Goal: Transaction & Acquisition: Purchase product/service

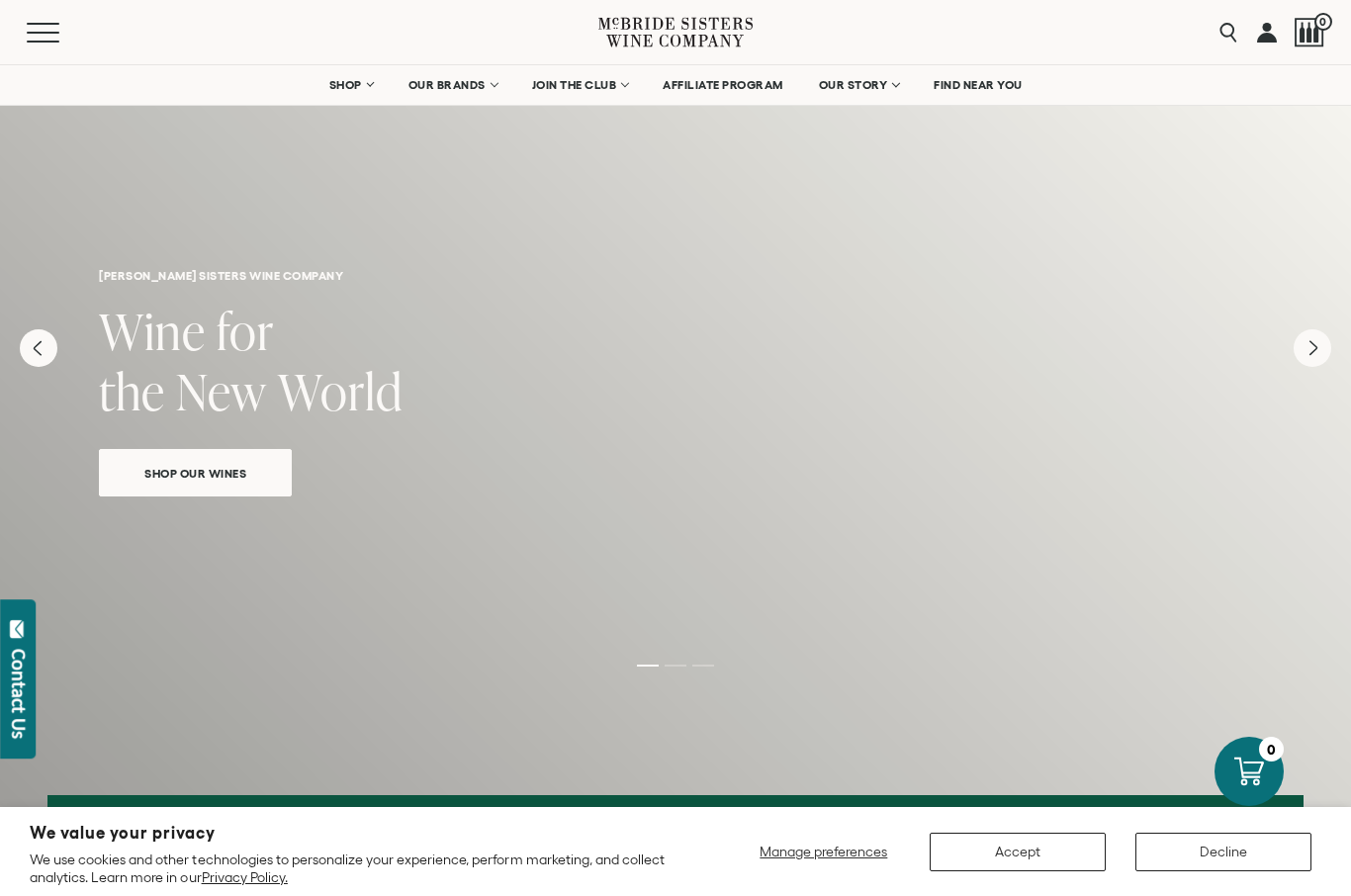
click at [841, 857] on span "Manage preferences" at bounding box center [823, 851] width 128 height 16
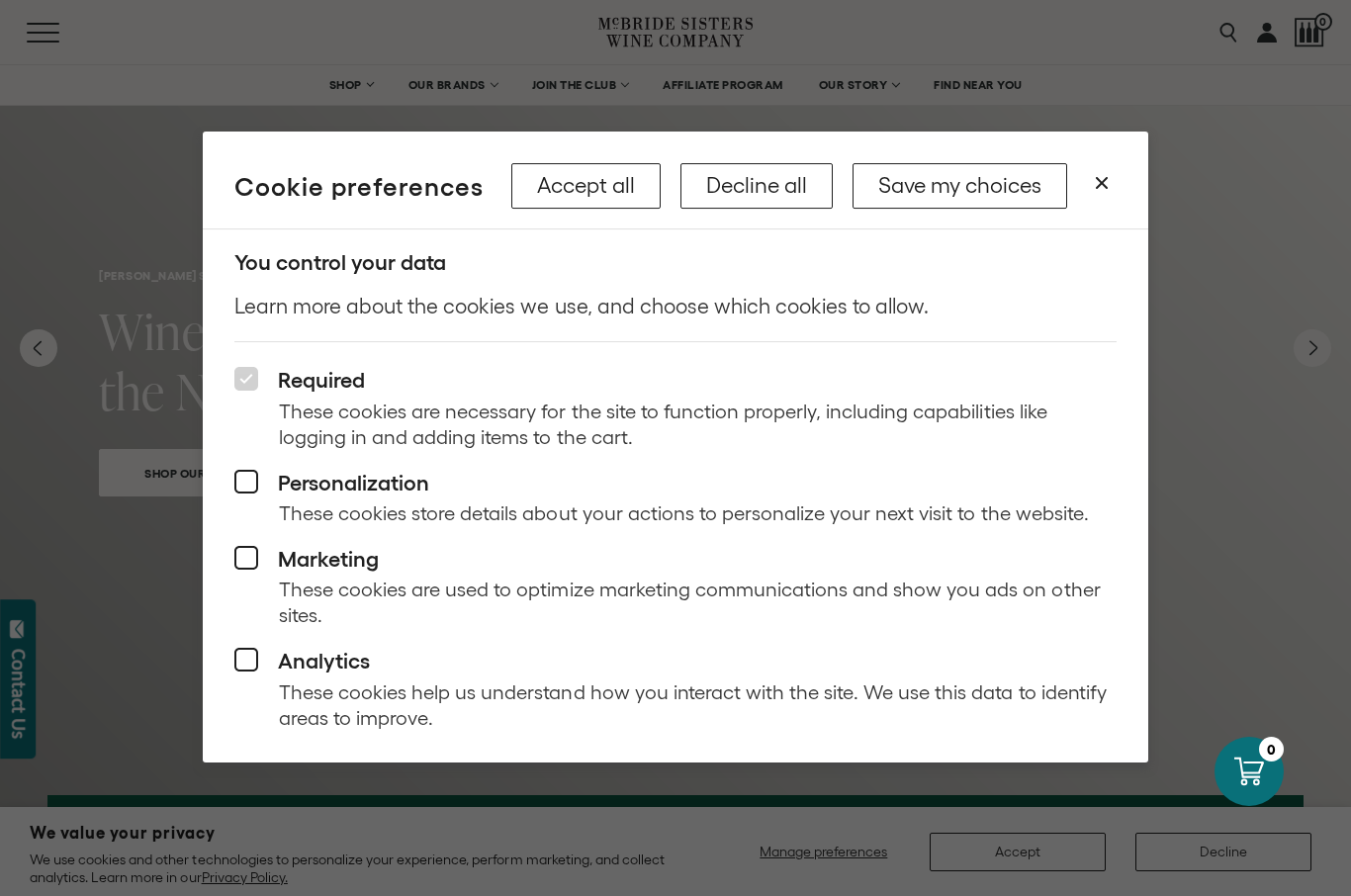
click at [1021, 863] on div at bounding box center [676, 448] width 1351 height 896
click at [973, 206] on button "Save my choices" at bounding box center [959, 187] width 215 height 46
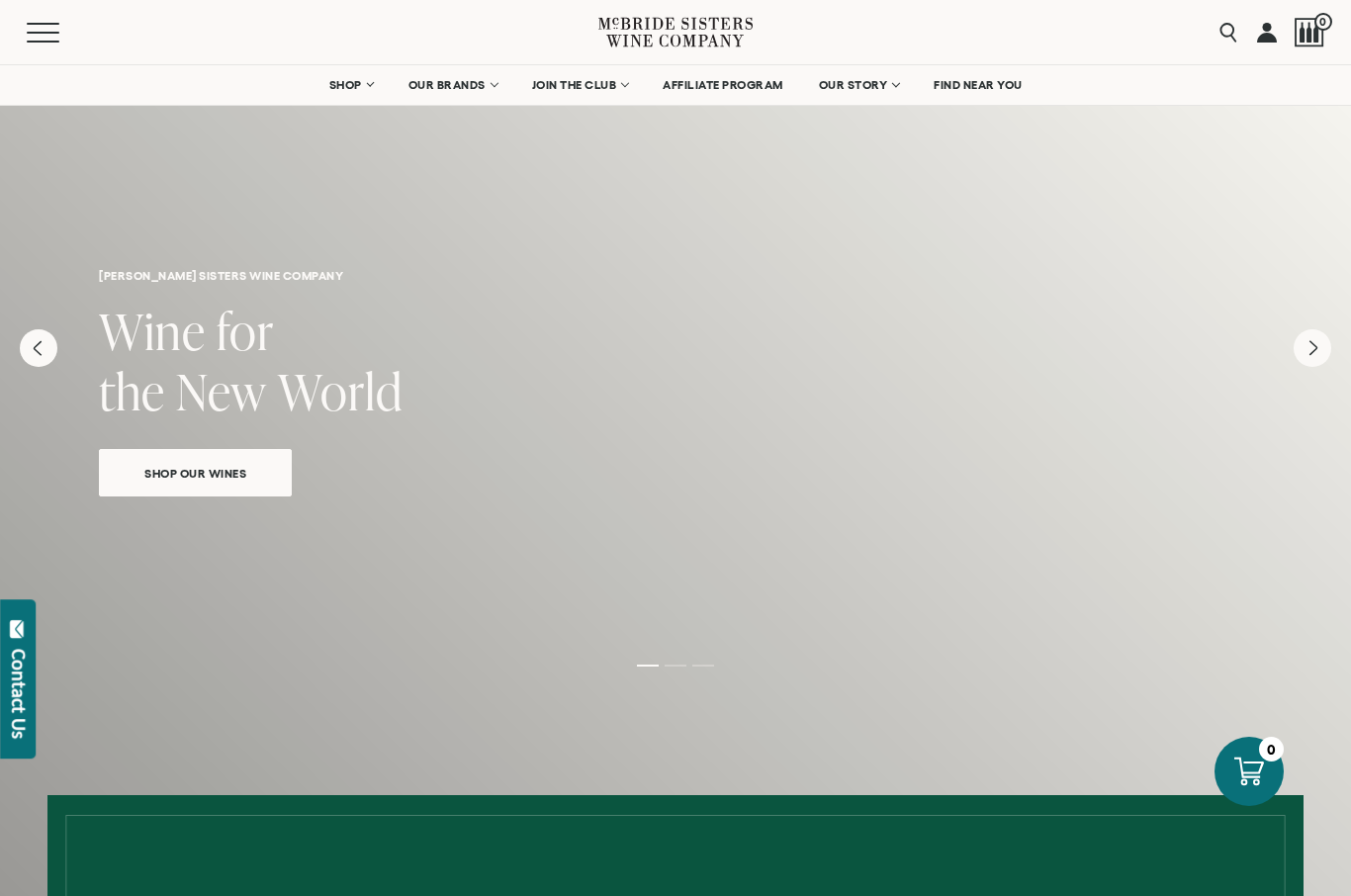
click at [253, 486] on link "Shop Our Wines" at bounding box center [195, 473] width 193 height 48
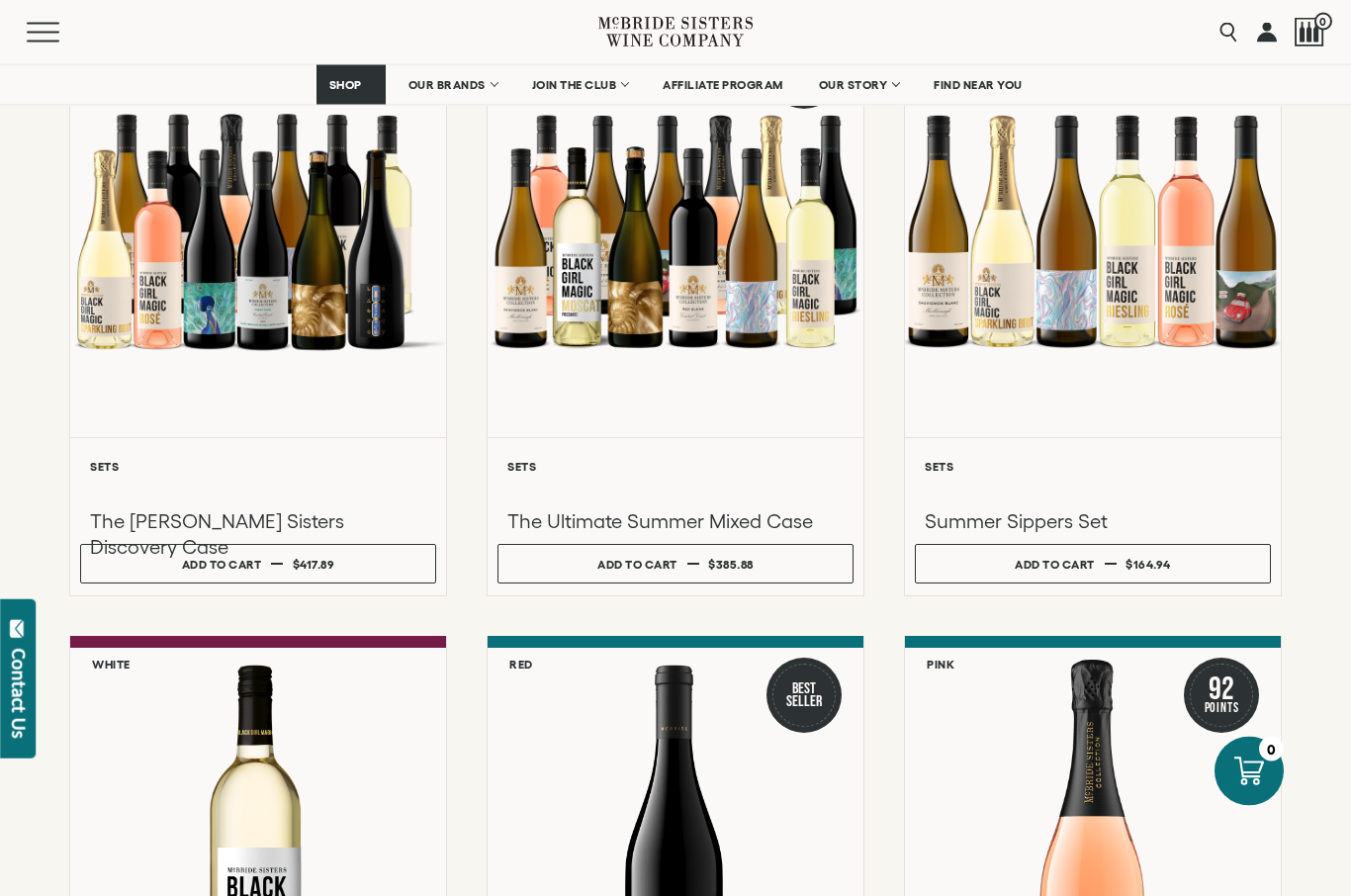
scroll to position [336, 0]
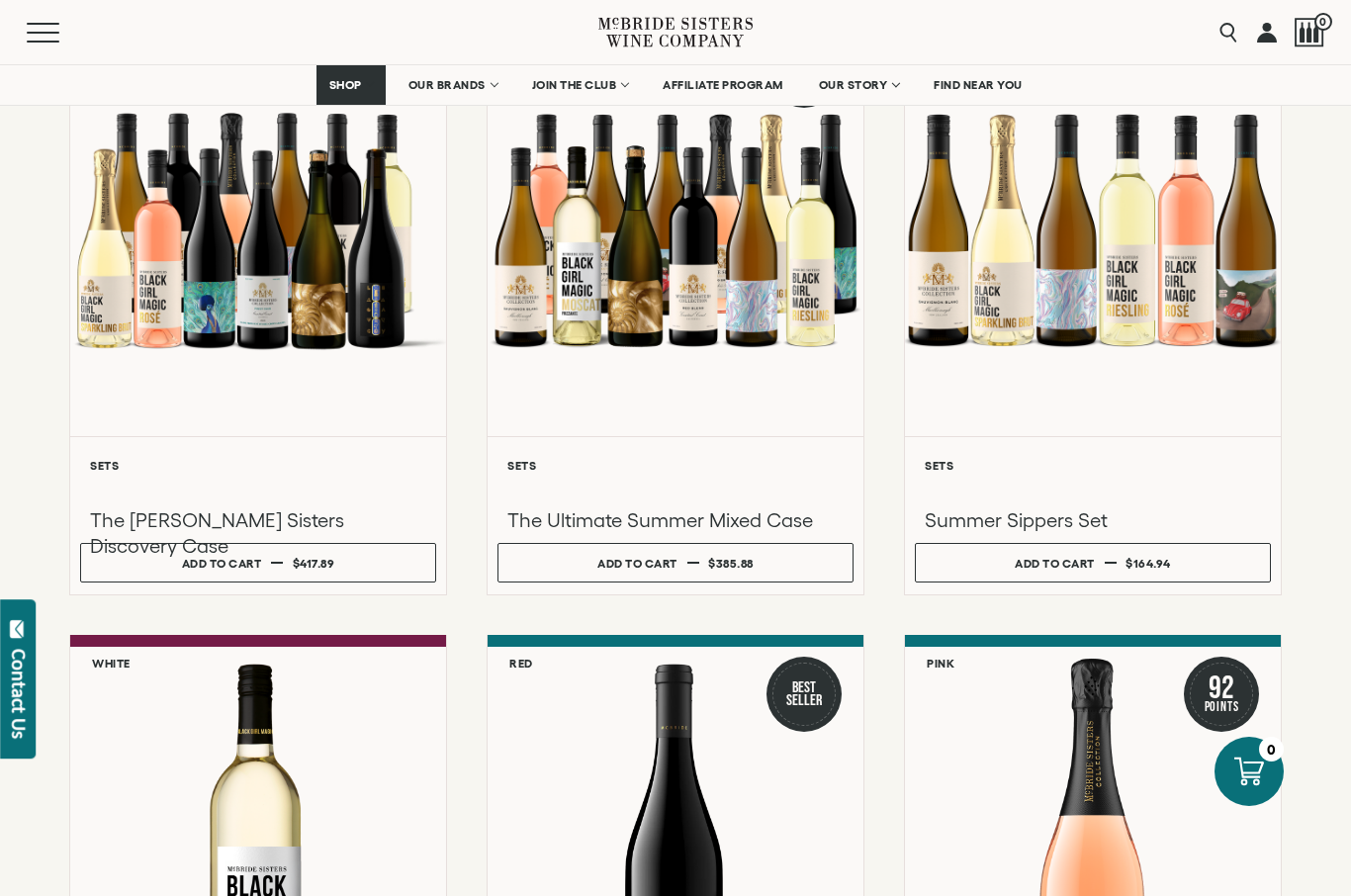
click at [991, 320] on div at bounding box center [1093, 229] width 376 height 413
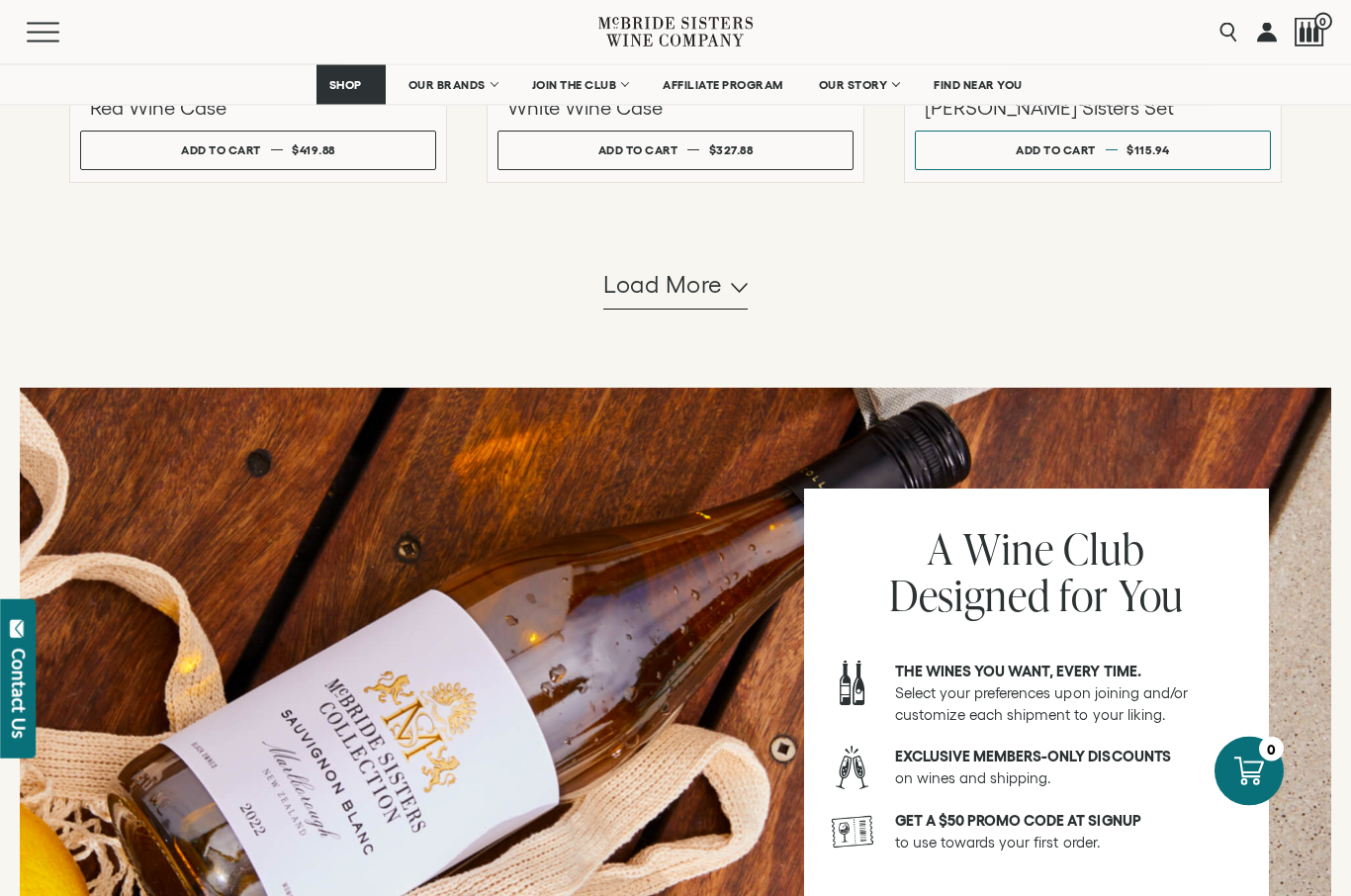
scroll to position [2036, 0]
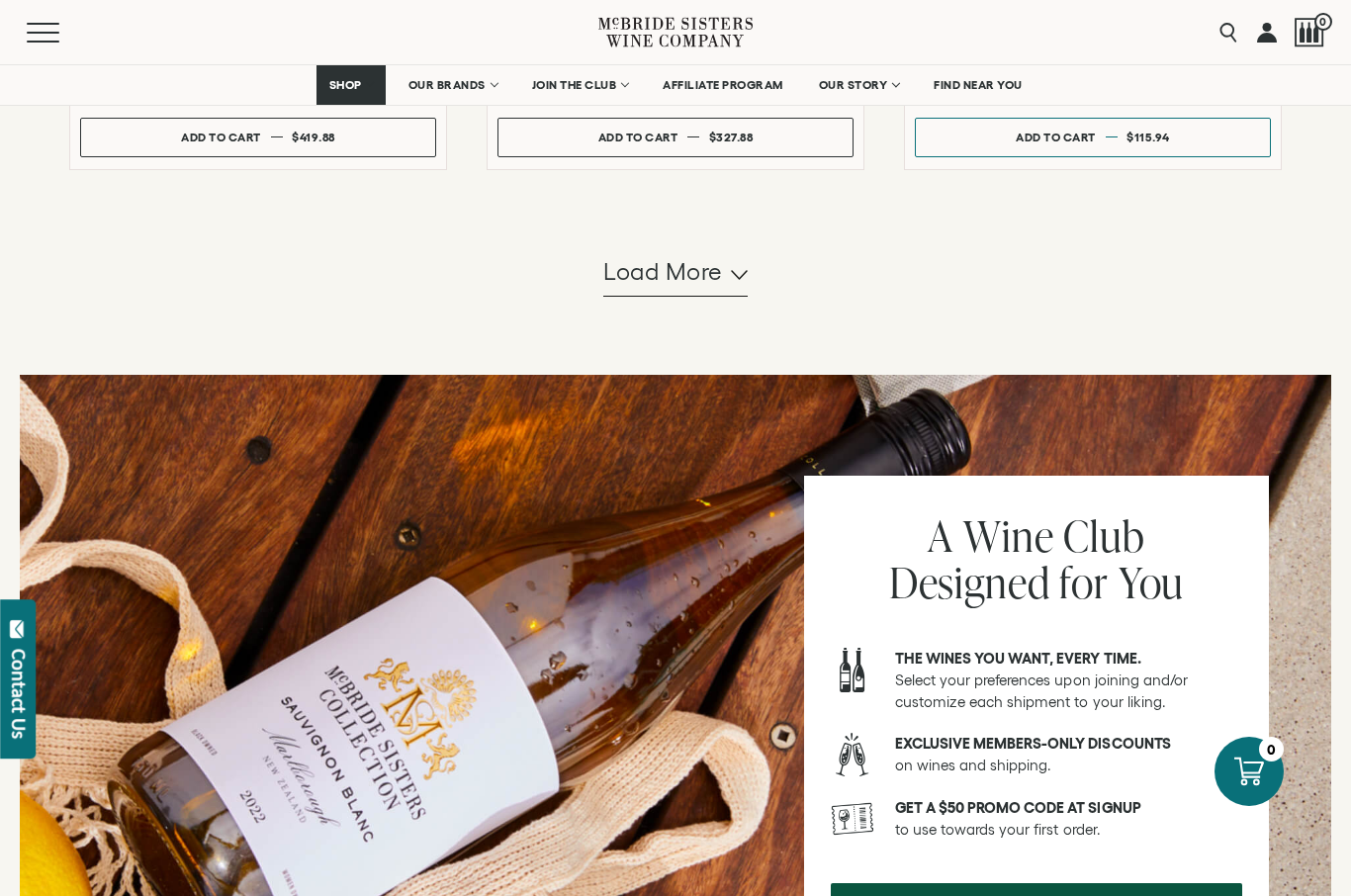
click at [692, 274] on span "Load more" at bounding box center [664, 272] width 120 height 34
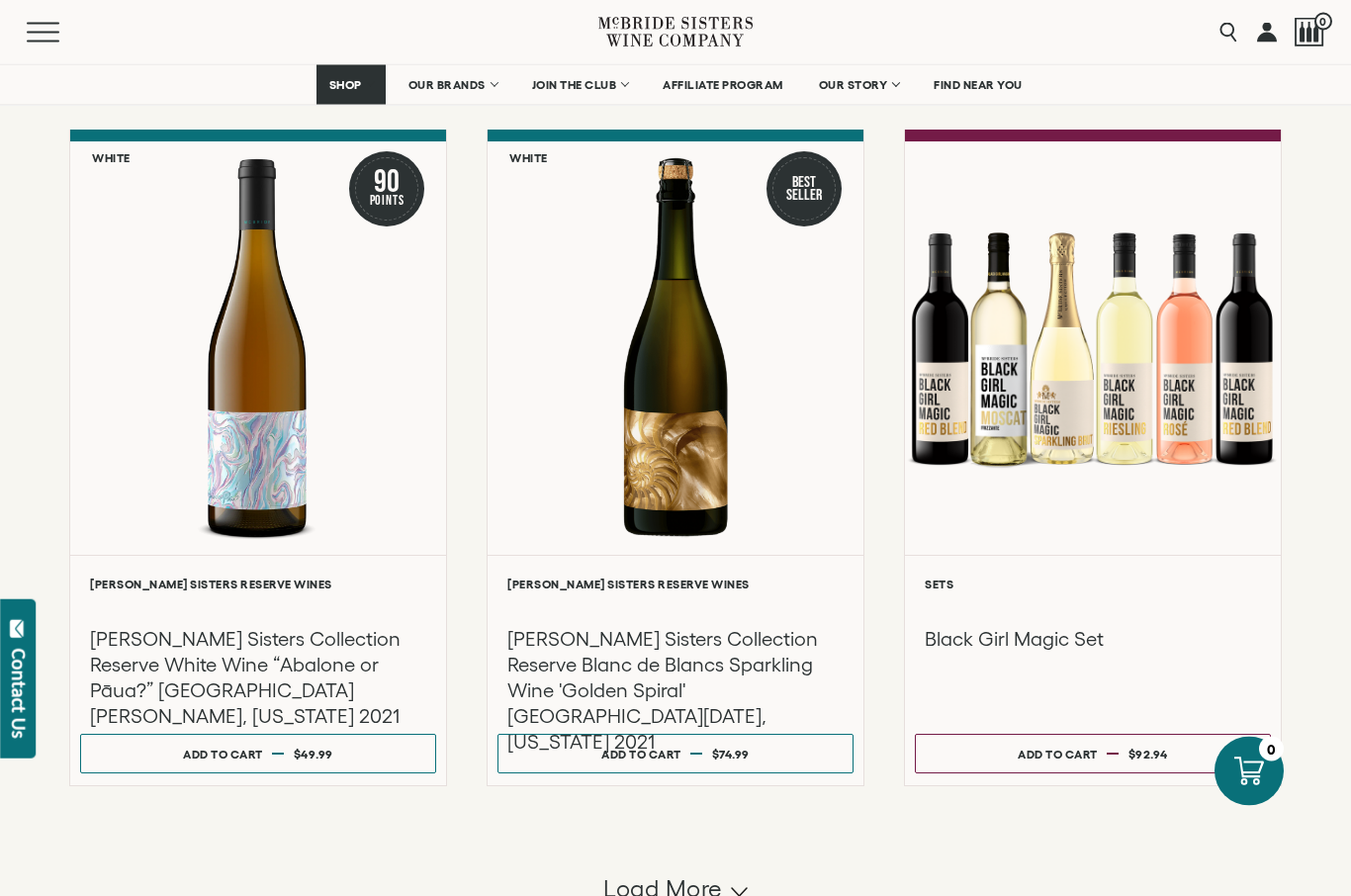
scroll to position [3484, 0]
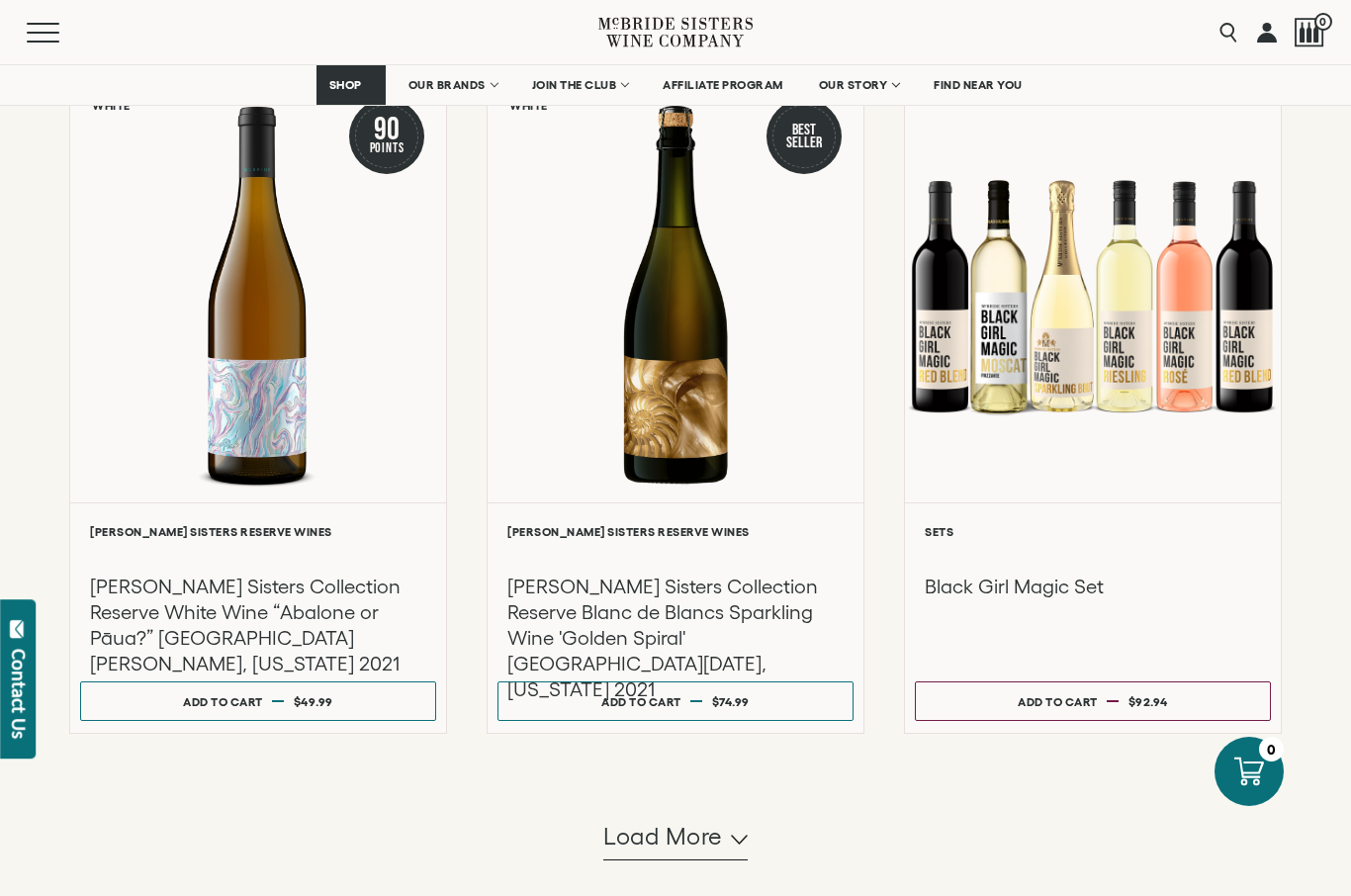
click at [700, 837] on span "Load more" at bounding box center [664, 837] width 120 height 34
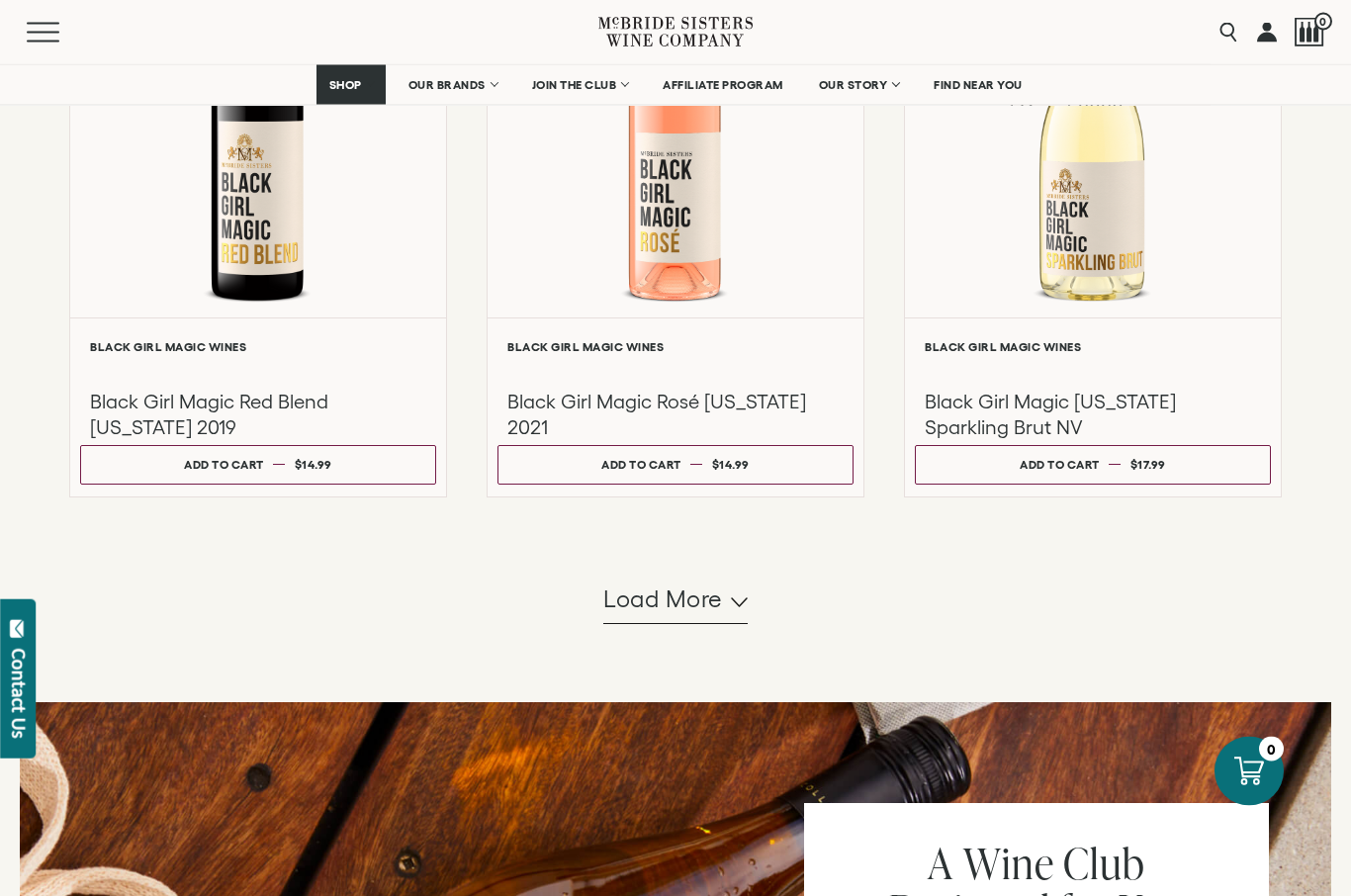
scroll to position [5742, 0]
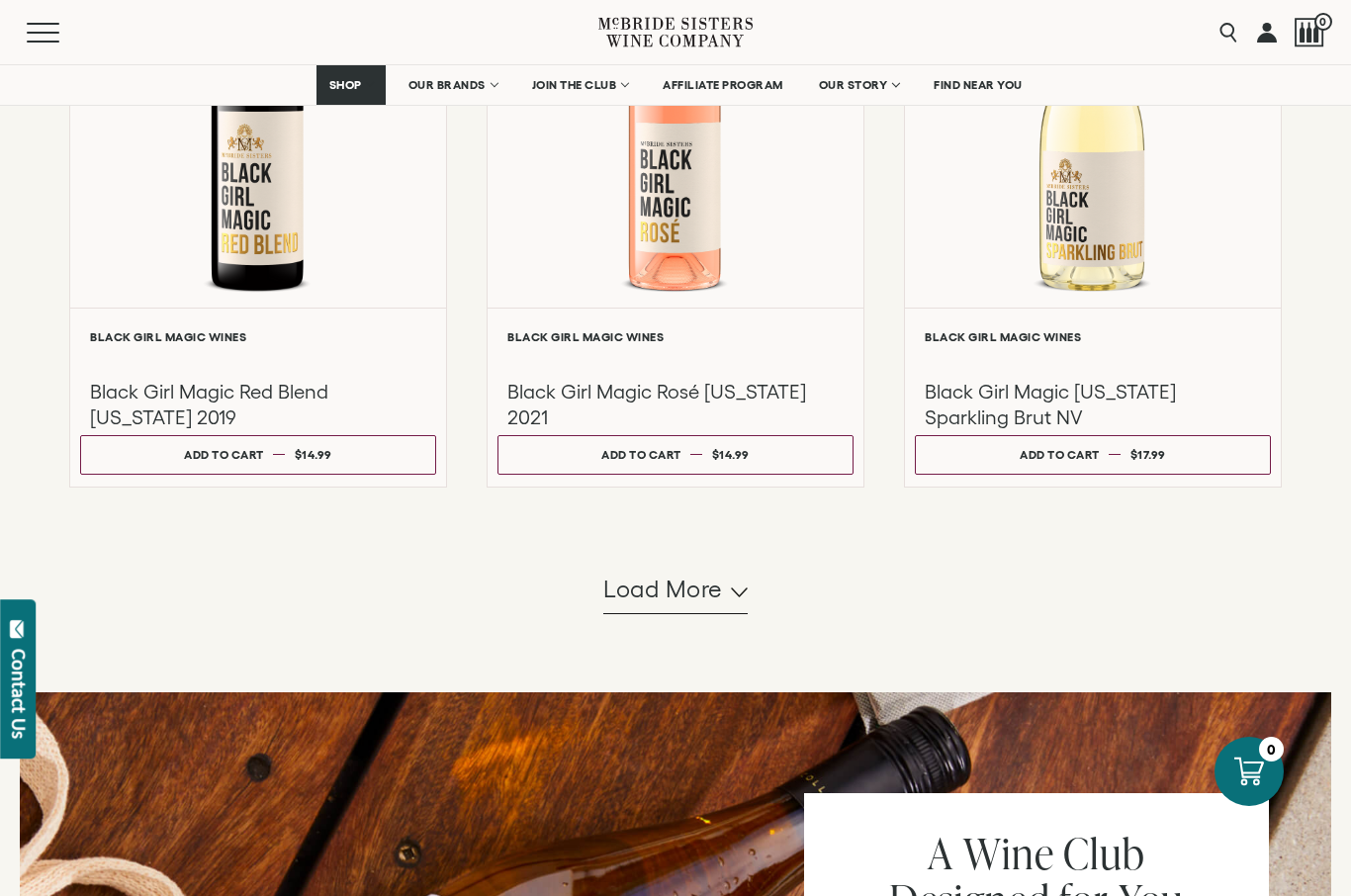
click at [707, 593] on span "Load more" at bounding box center [664, 590] width 120 height 34
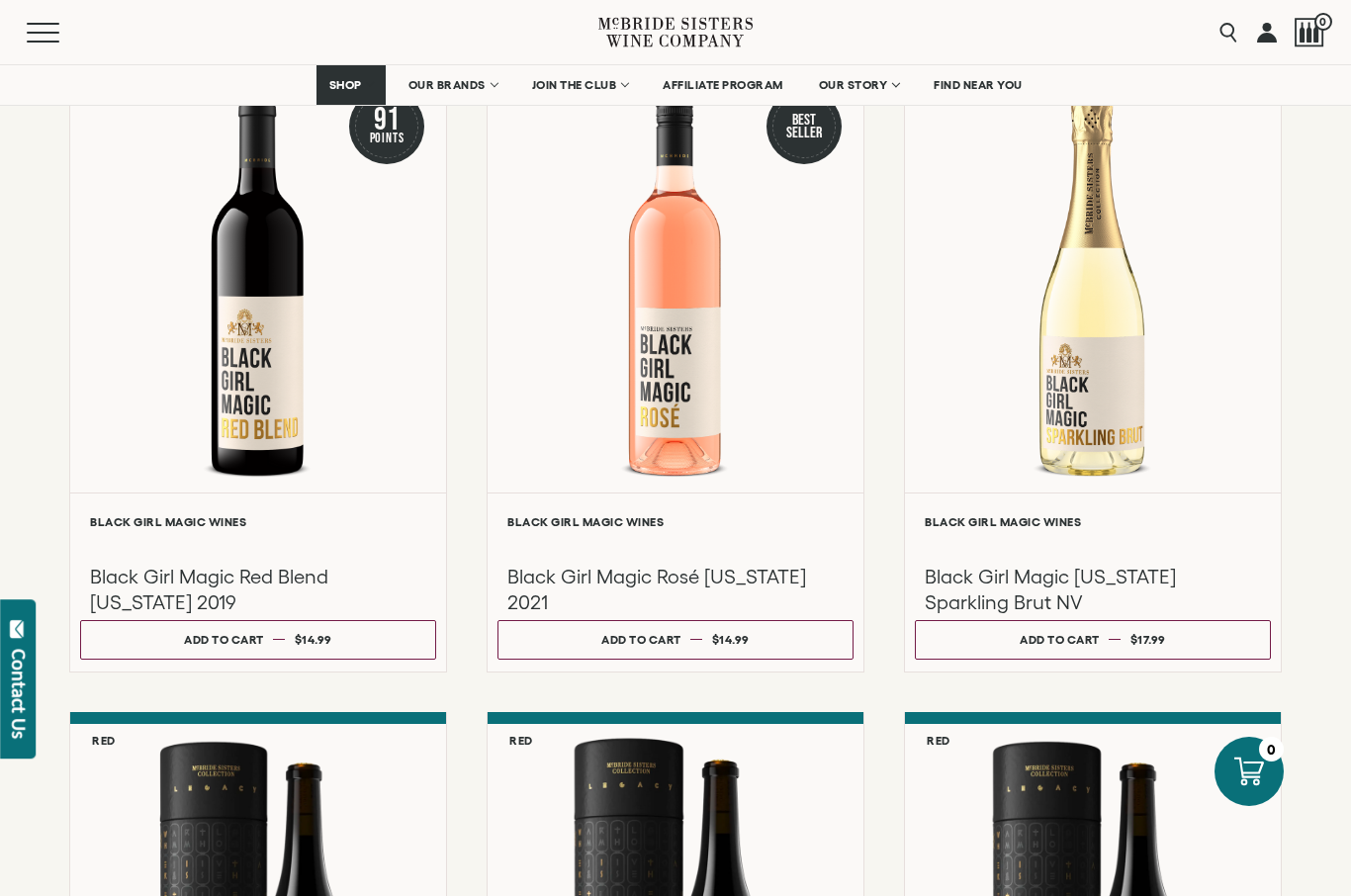
scroll to position [5556, 0]
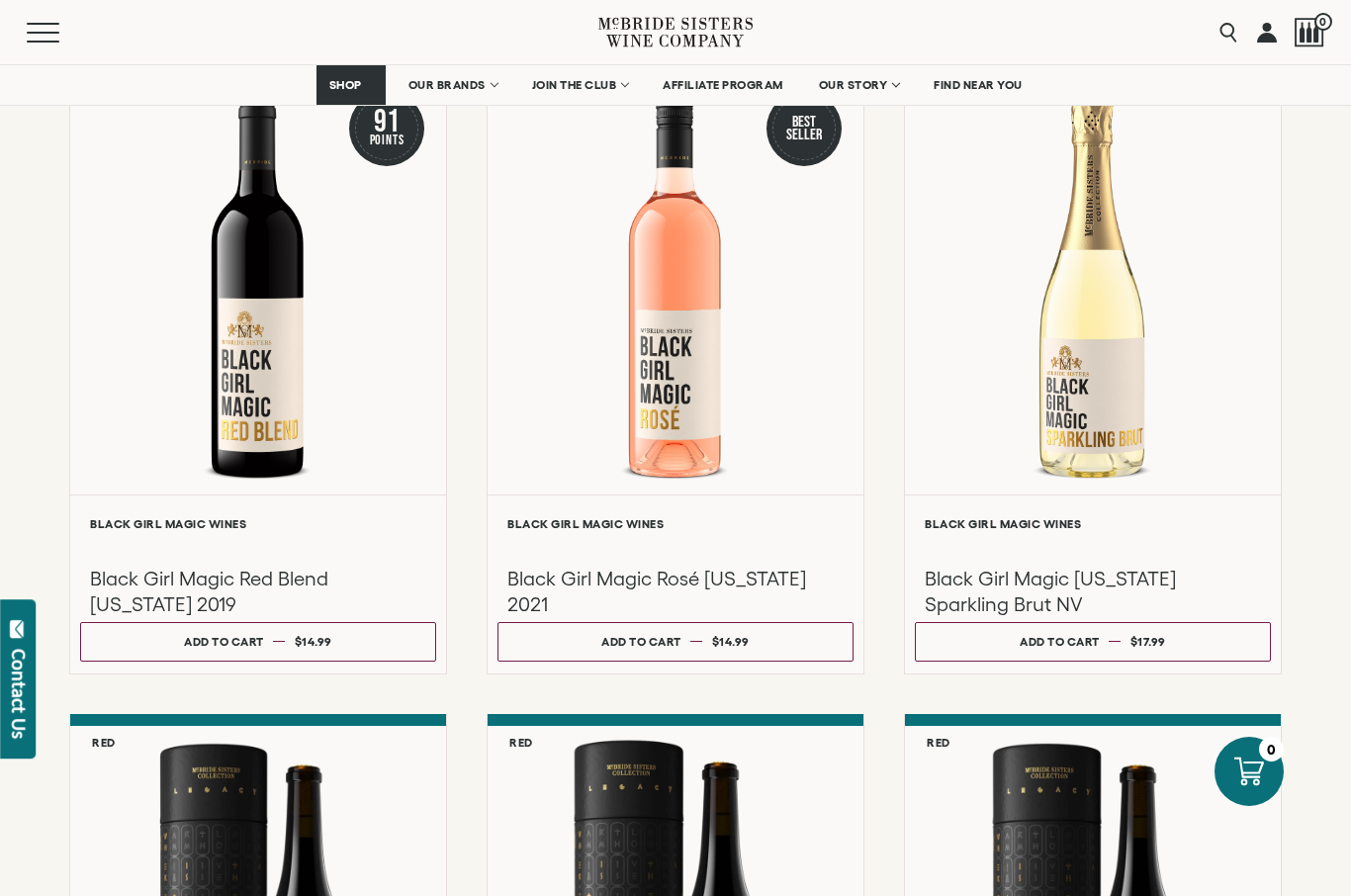
click at [757, 462] on div at bounding box center [676, 287] width 376 height 413
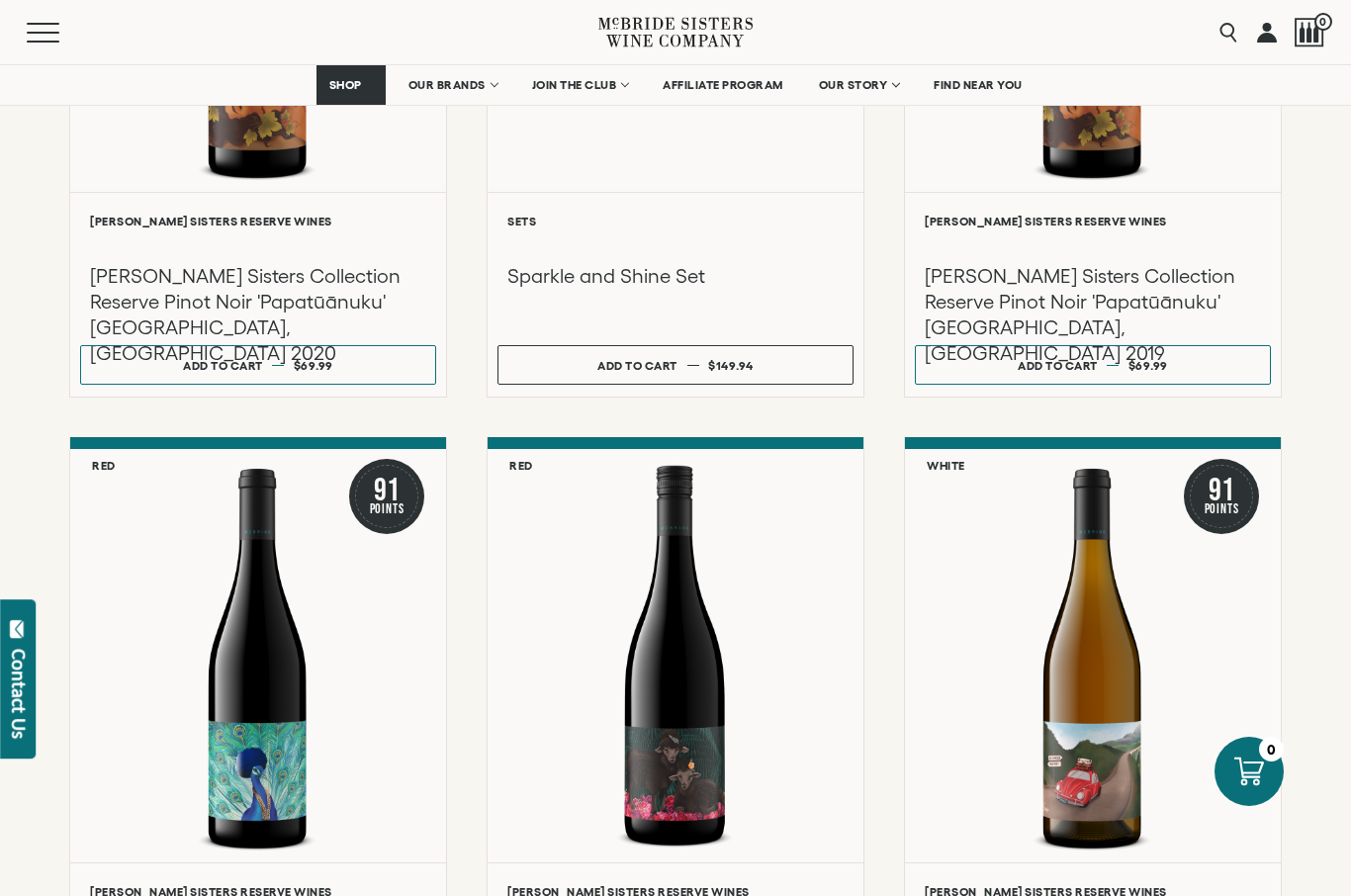
scroll to position [4491, 0]
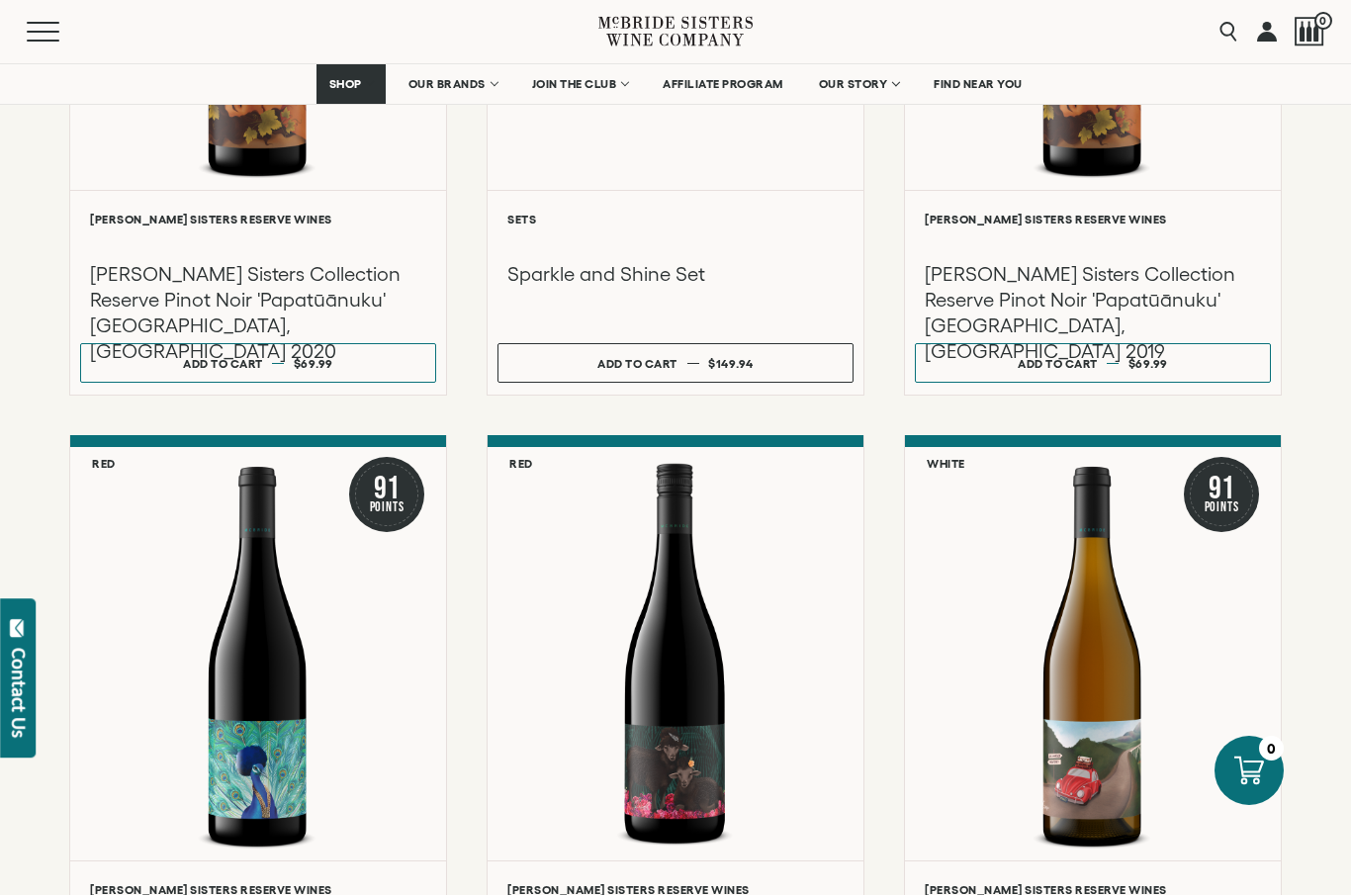
click at [1171, 555] on div at bounding box center [1093, 655] width 376 height 413
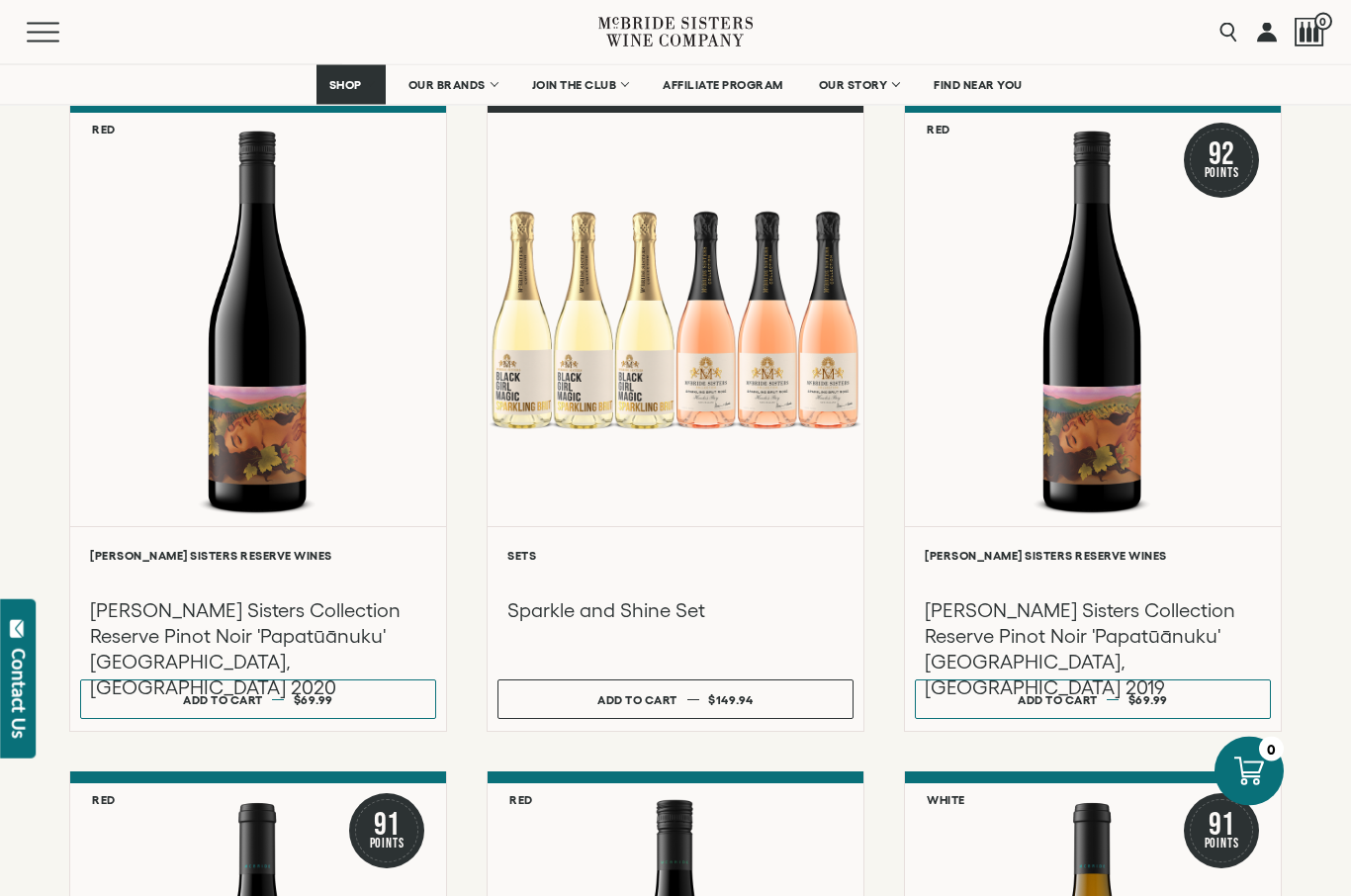
scroll to position [4159, 0]
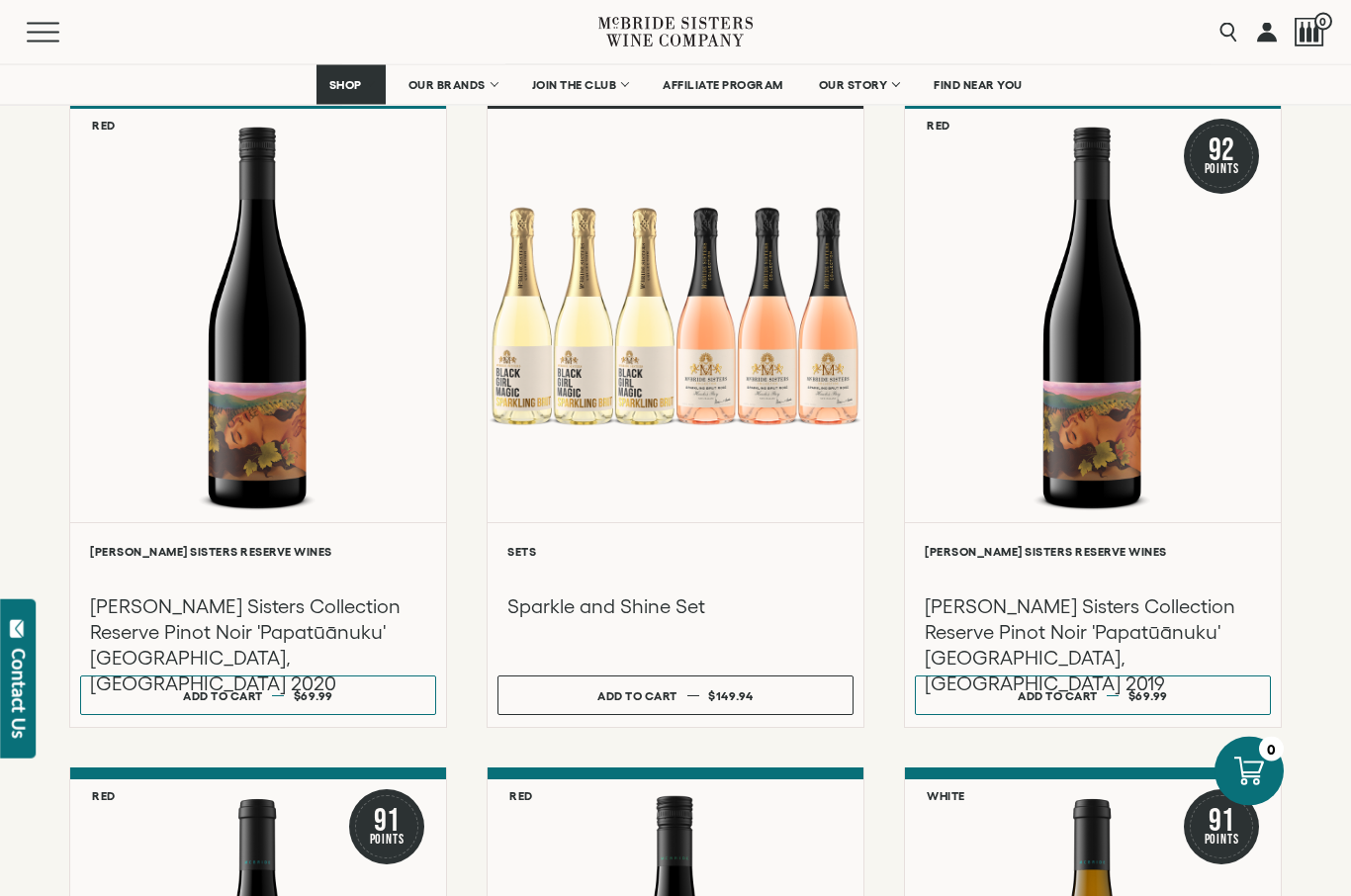
click at [790, 415] on div at bounding box center [676, 316] width 376 height 413
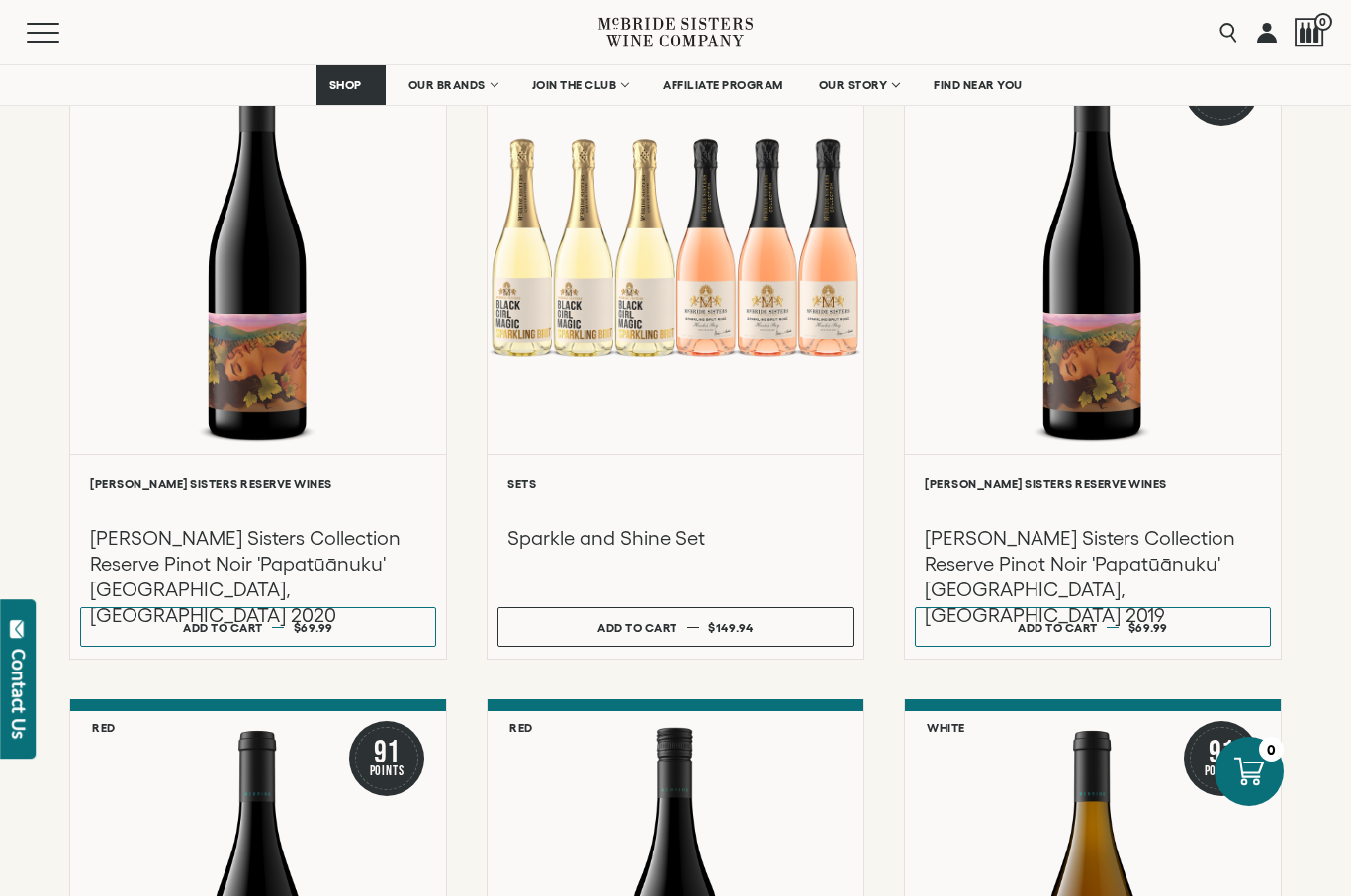
scroll to position [4228, 0]
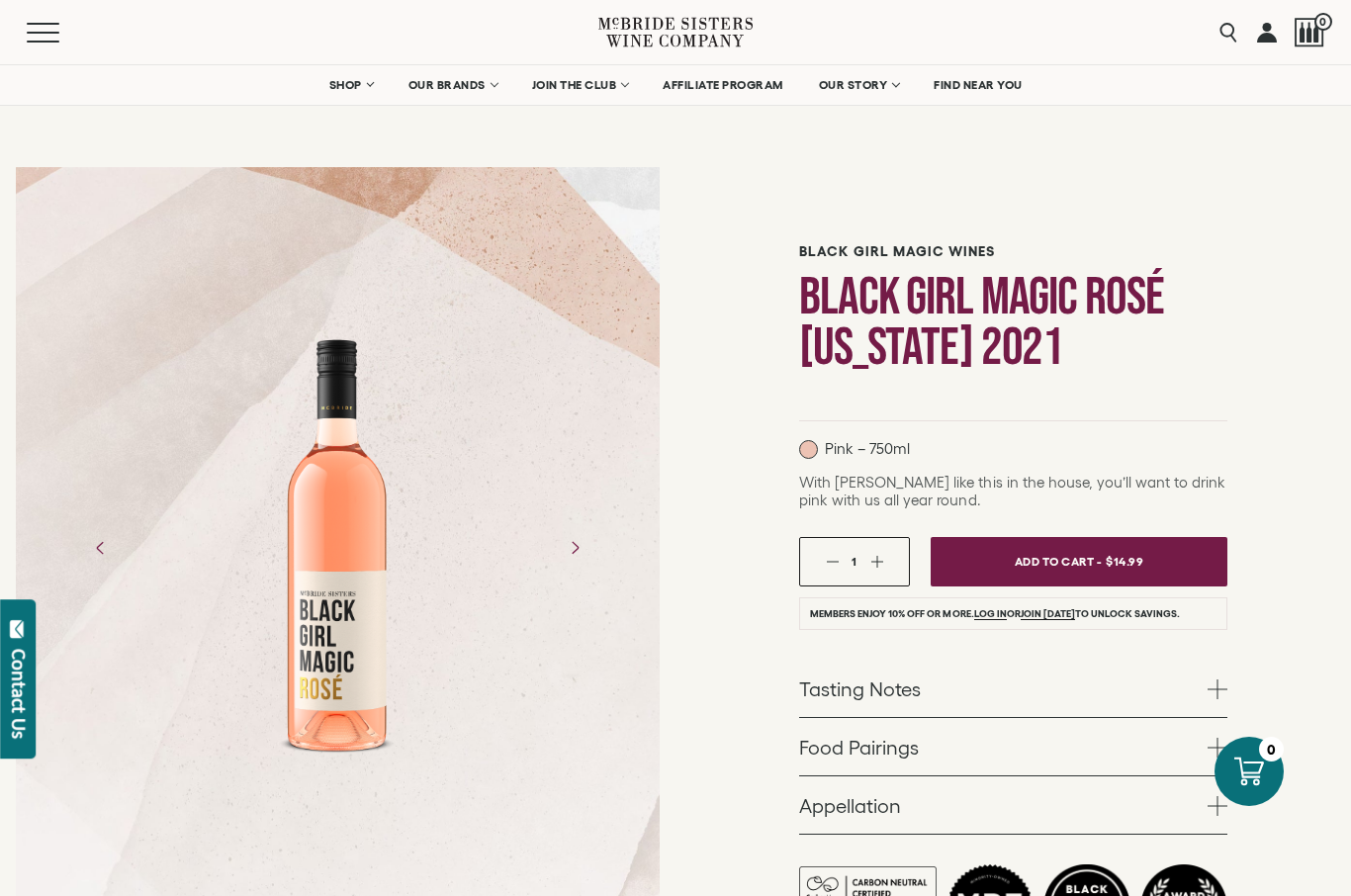
scroll to position [10, 0]
click at [882, 558] on button "button" at bounding box center [876, 562] width 13 height 13
click at [895, 574] on div "2" at bounding box center [854, 563] width 111 height 50
click at [892, 557] on div "2" at bounding box center [854, 563] width 111 height 50
click at [878, 561] on button "button" at bounding box center [876, 562] width 13 height 13
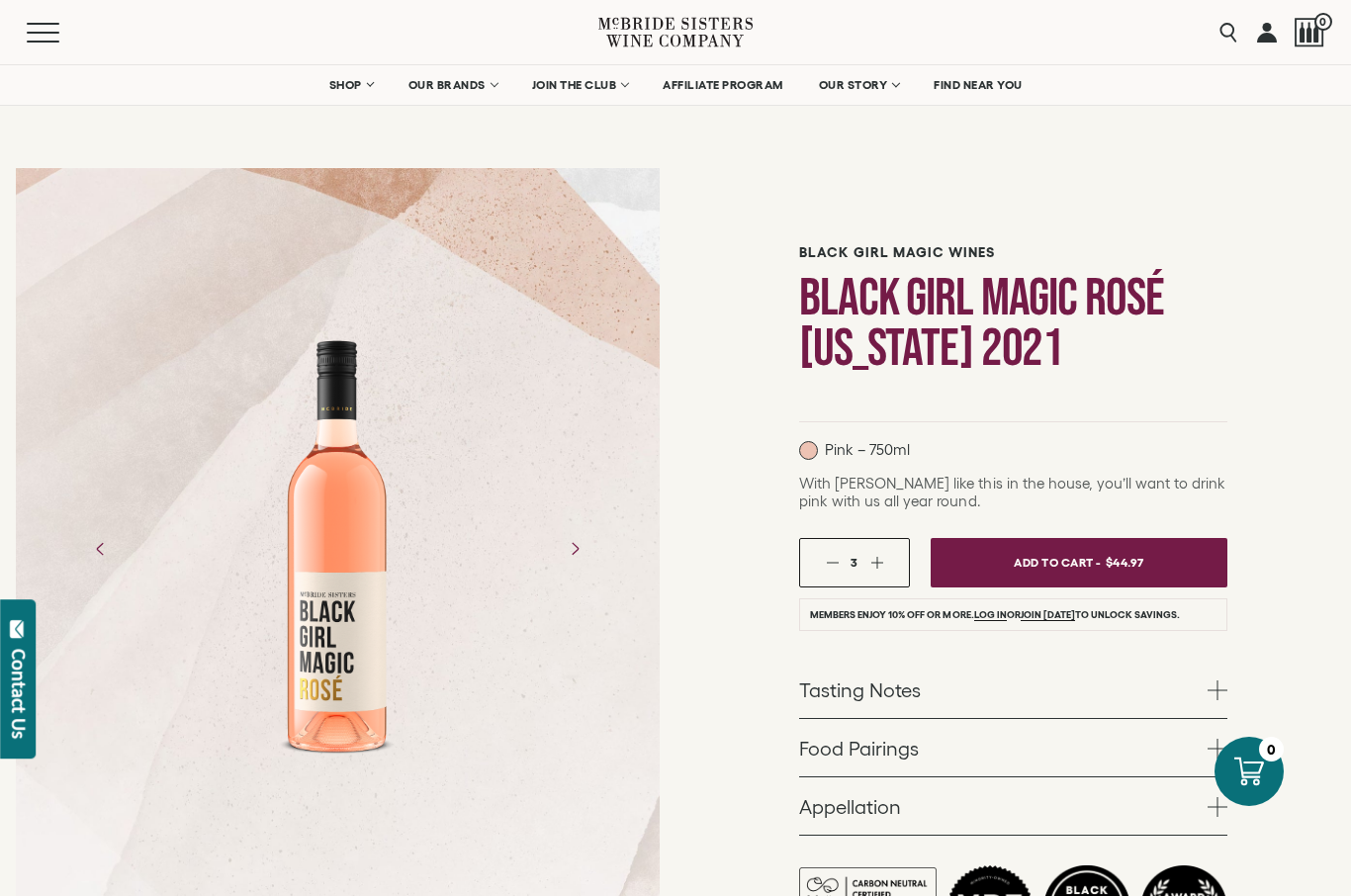
click at [899, 550] on div "3" at bounding box center [854, 563] width 111 height 50
click at [887, 557] on div "3" at bounding box center [854, 563] width 111 height 50
click at [902, 547] on div "3" at bounding box center [854, 563] width 111 height 50
click at [890, 558] on div "3" at bounding box center [854, 563] width 111 height 50
click at [889, 559] on div "3" at bounding box center [854, 563] width 111 height 50
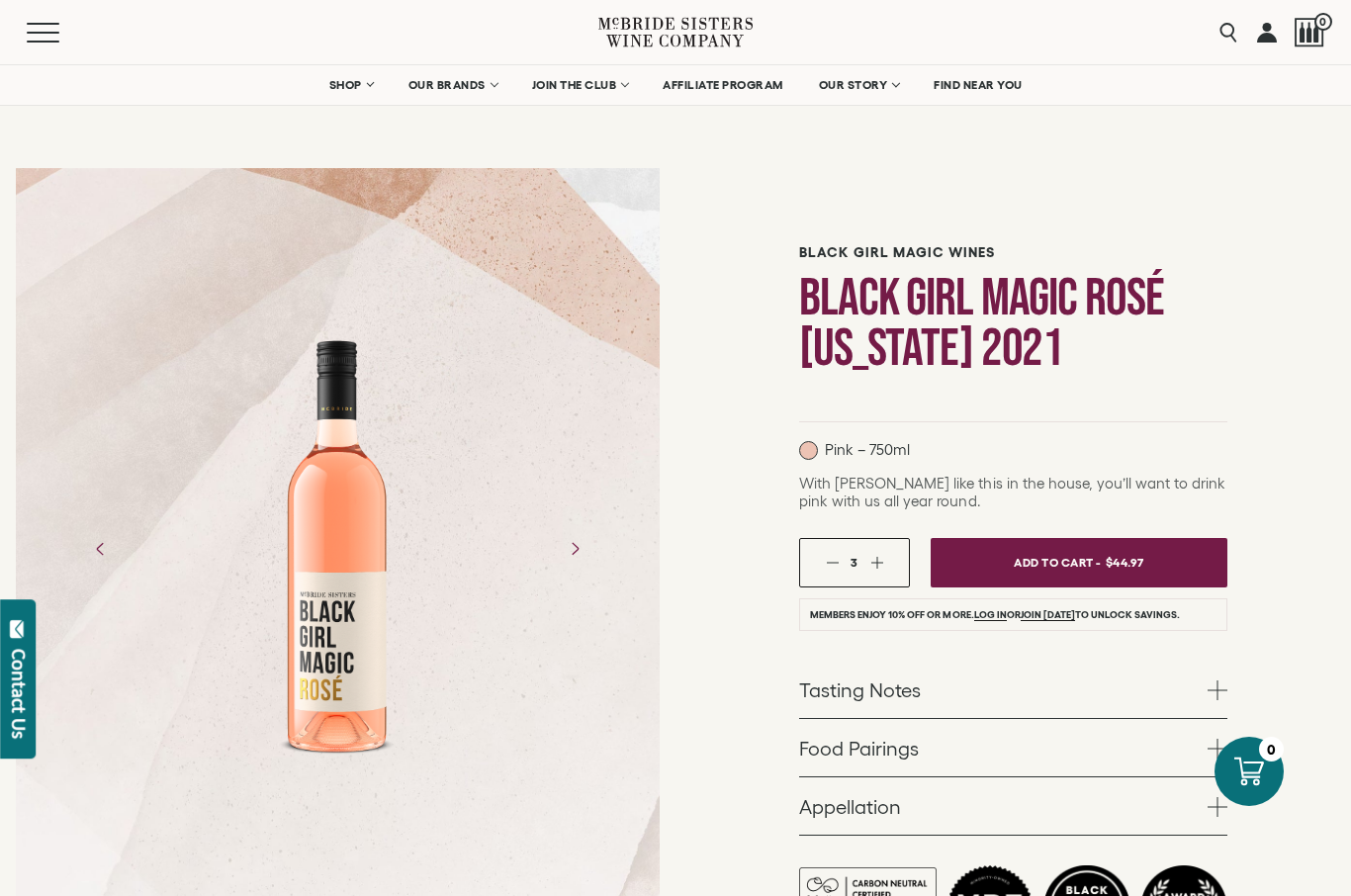
click at [890, 549] on div "3" at bounding box center [854, 563] width 111 height 50
click at [880, 562] on button "button" at bounding box center [876, 562] width 13 height 13
click at [882, 557] on div "4" at bounding box center [854, 562] width 57 height 13
click at [890, 561] on div "4" at bounding box center [854, 563] width 111 height 50
click at [869, 566] on div "4" at bounding box center [854, 562] width 57 height 13
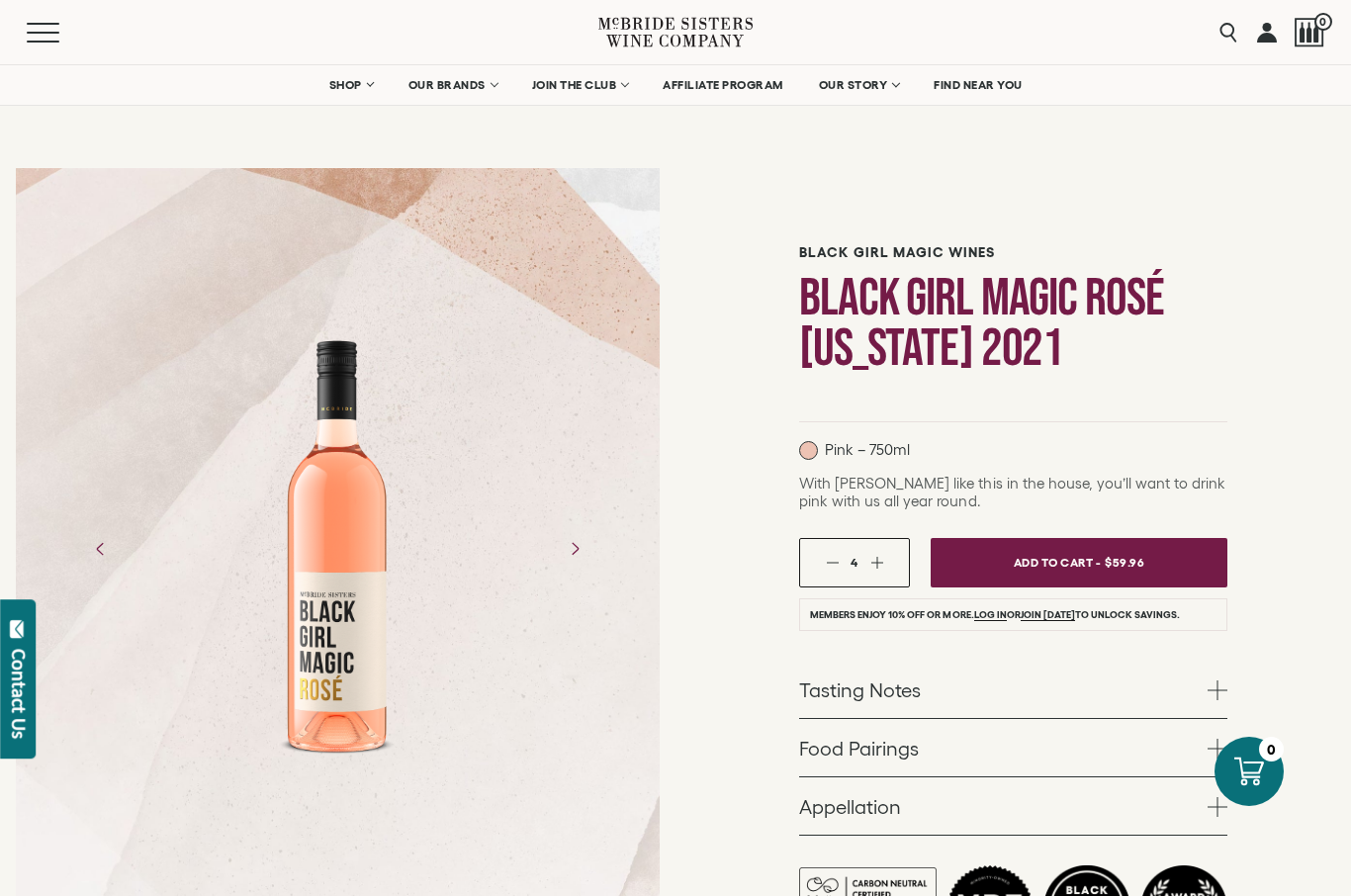
click at [883, 555] on div "4" at bounding box center [854, 563] width 111 height 50
click at [868, 574] on div "4" at bounding box center [854, 563] width 111 height 50
click at [890, 565] on div "4" at bounding box center [854, 563] width 111 height 50
click at [882, 562] on button "button" at bounding box center [876, 562] width 13 height 13
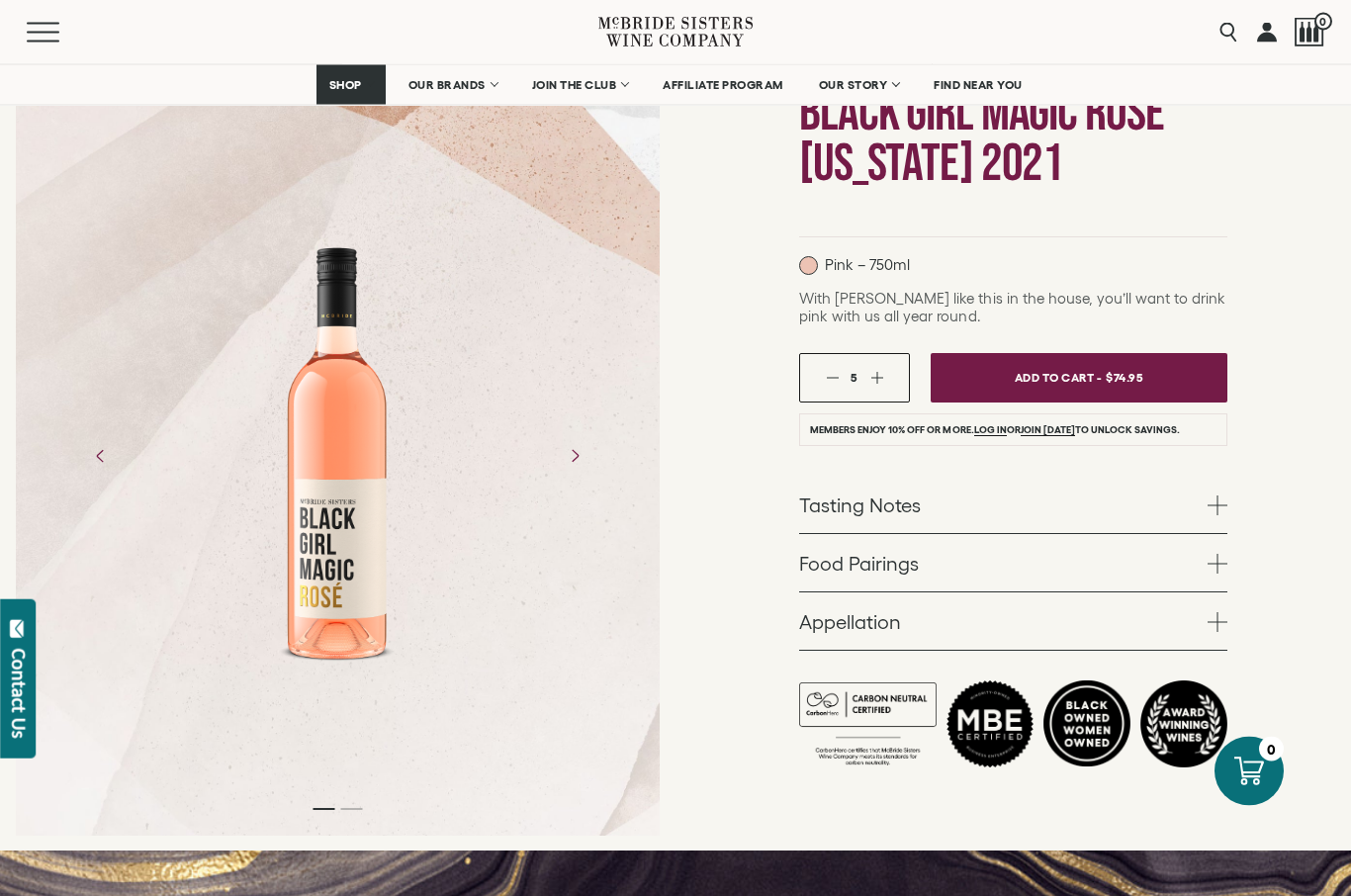
scroll to position [196, 0]
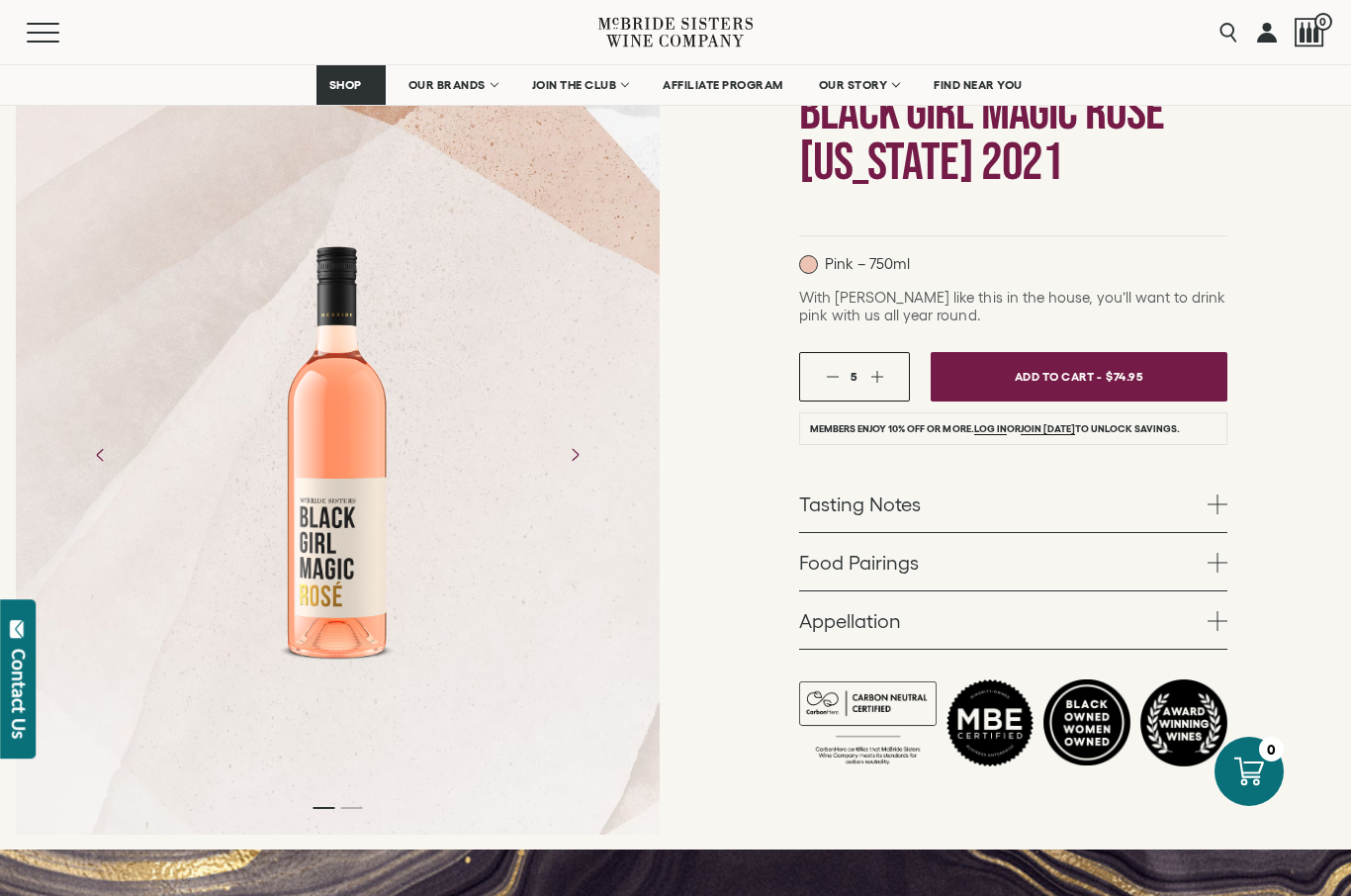
click at [1216, 502] on span at bounding box center [1217, 505] width 20 height 20
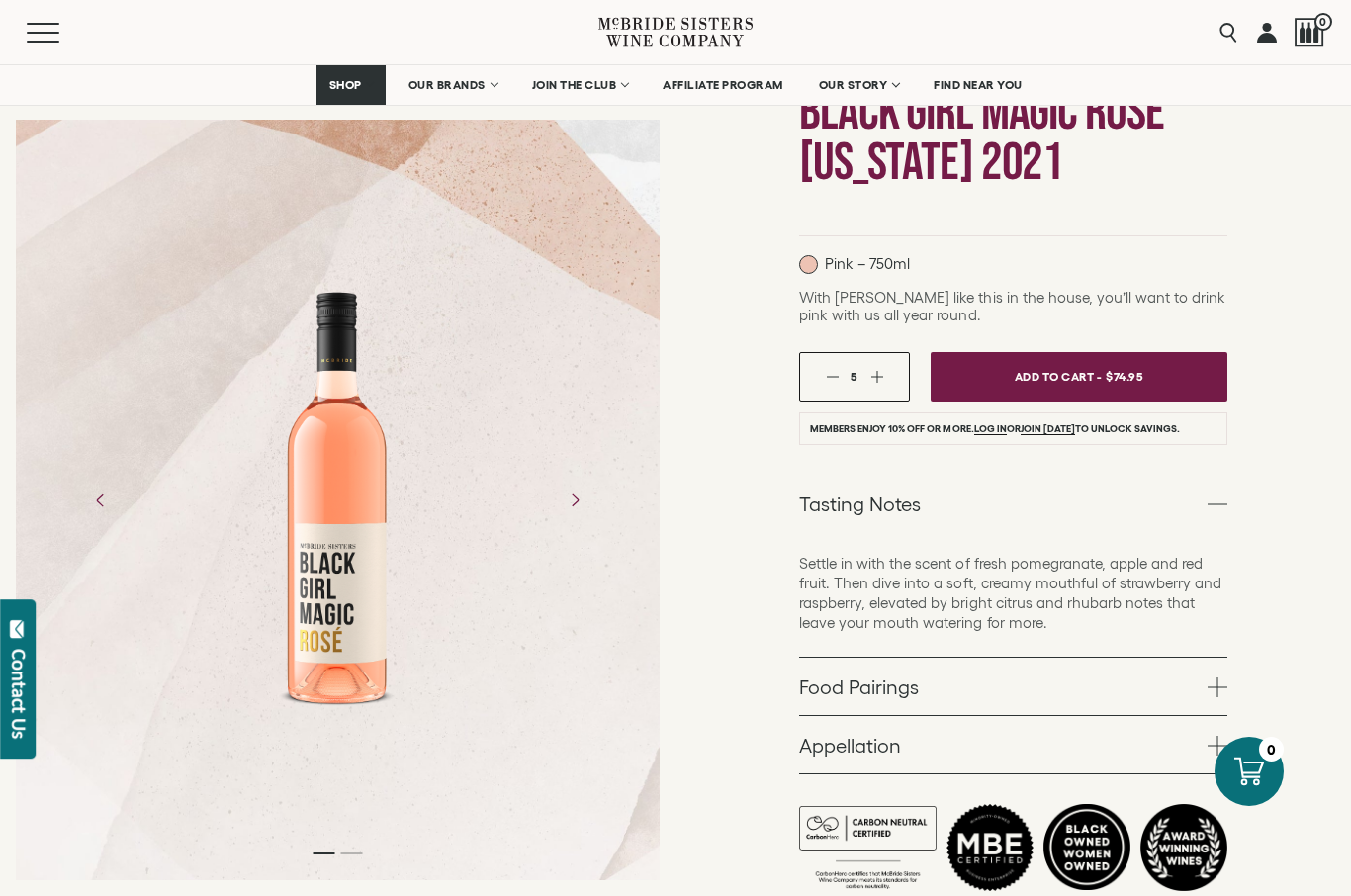
click at [1198, 685] on link "Food Pairings" at bounding box center [1013, 685] width 428 height 57
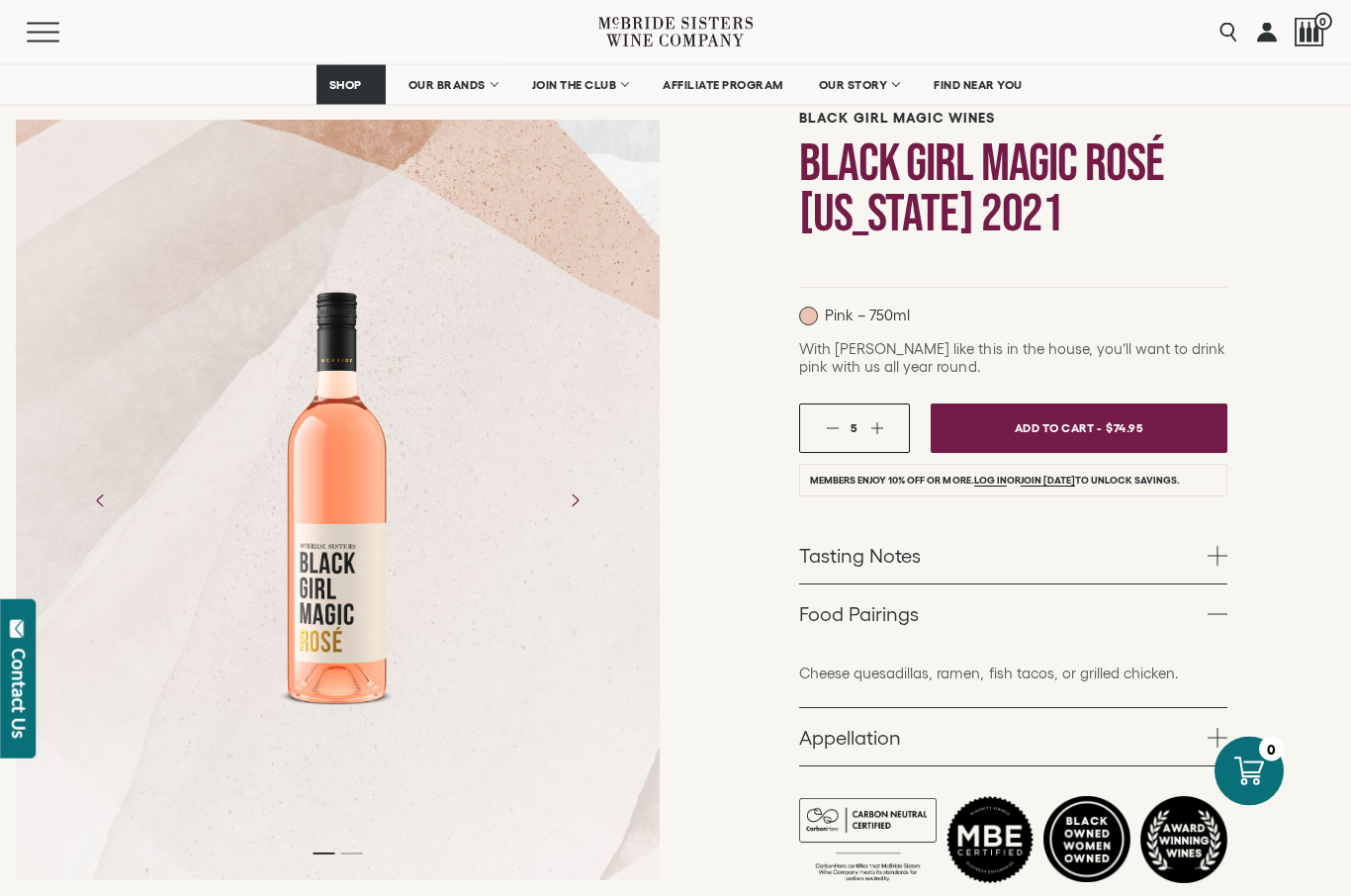
scroll to position [143, 0]
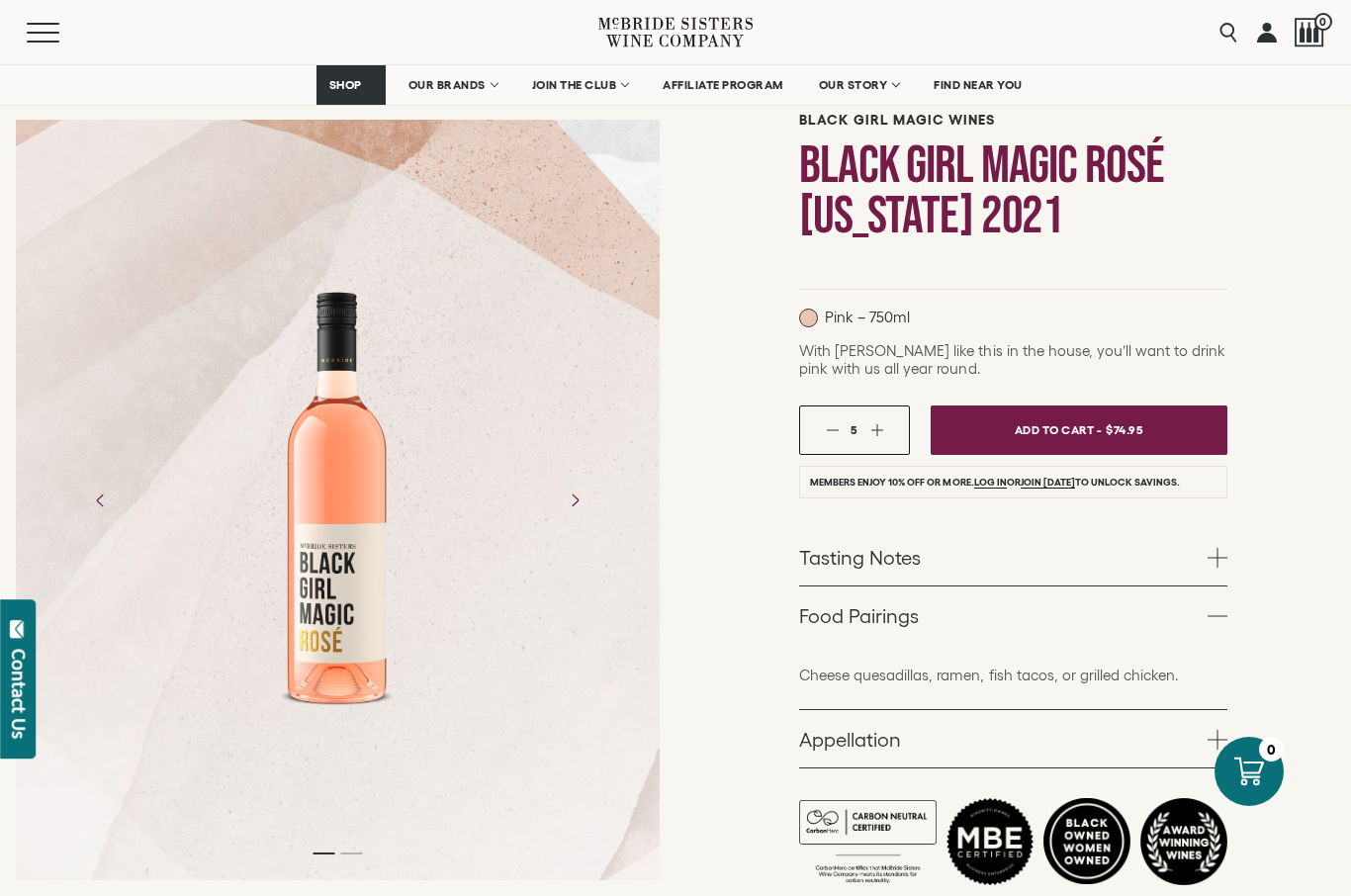
click at [261, 469] on div at bounding box center [338, 500] width 155 height 445
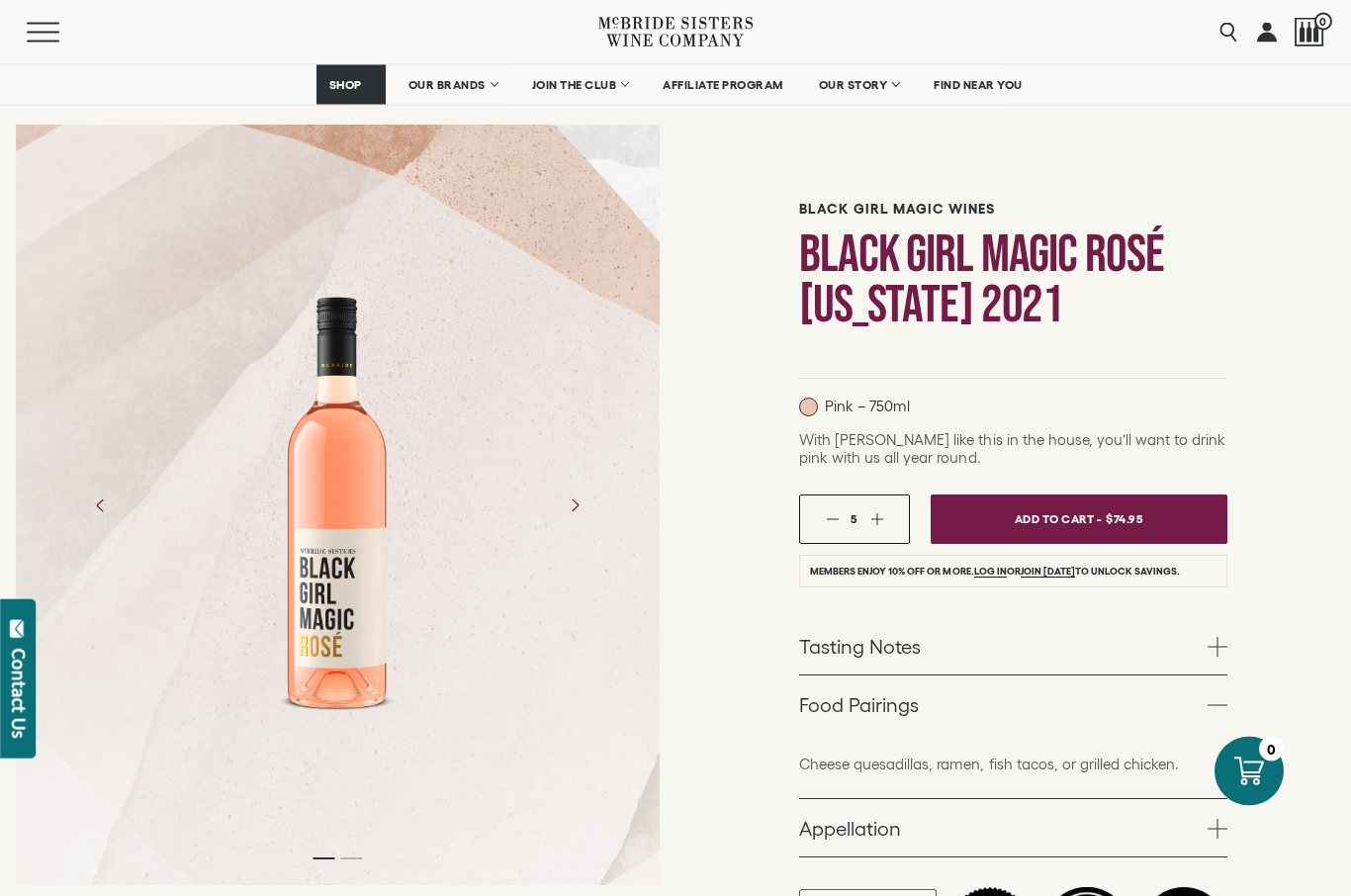
scroll to position [0, 0]
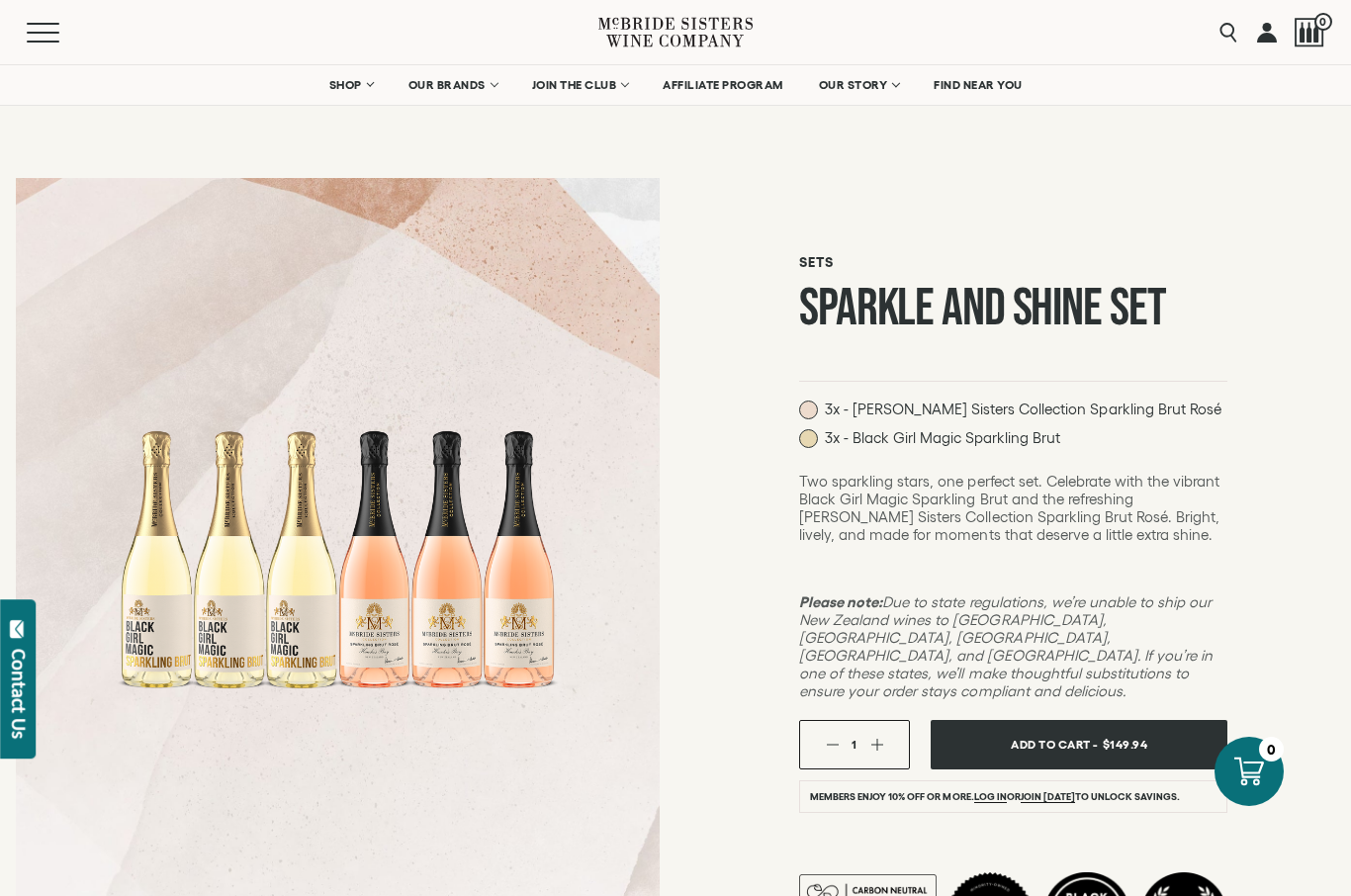
click at [496, 637] on div at bounding box center [338, 559] width 445 height 445
click at [494, 658] on div at bounding box center [338, 559] width 445 height 445
click at [880, 737] on button "button" at bounding box center [876, 743] width 13 height 13
click at [834, 737] on button "button" at bounding box center [832, 743] width 13 height 13
